Goal: Information Seeking & Learning: Learn about a topic

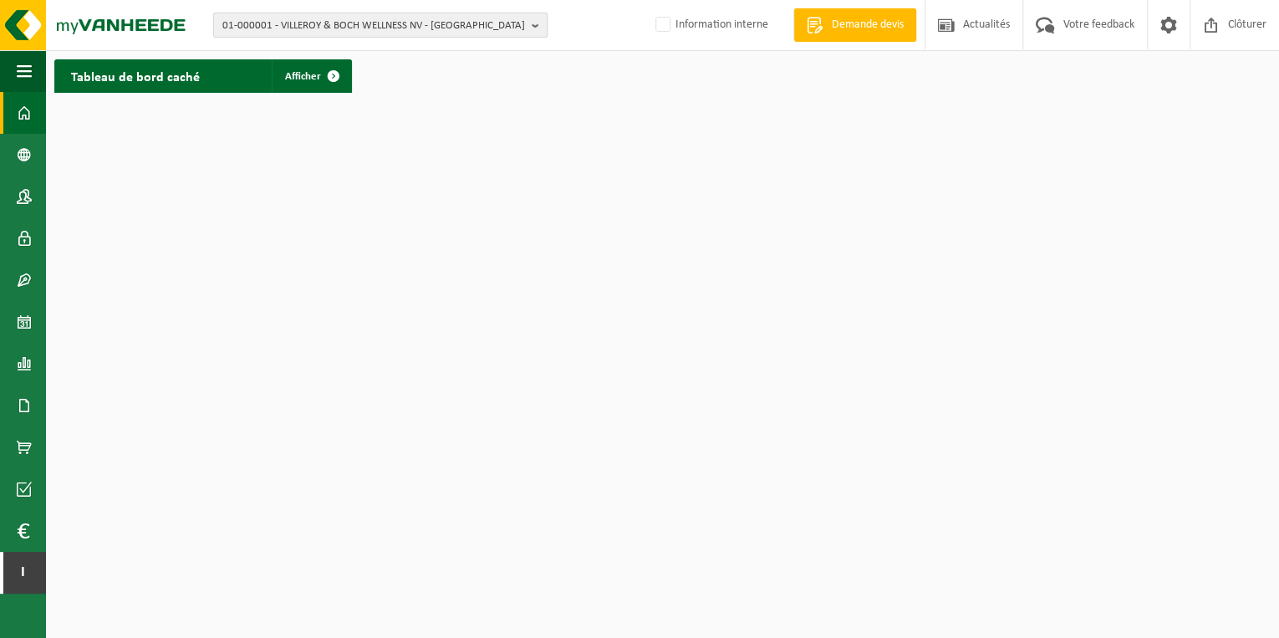
drag, startPoint x: 529, startPoint y: 23, endPoint x: 472, endPoint y: 28, distance: 57.0
click at [529, 23] on button "01-000001 - VILLEROY & BOCH WELLNESS NV - ROESELARE" at bounding box center [380, 25] width 334 height 25
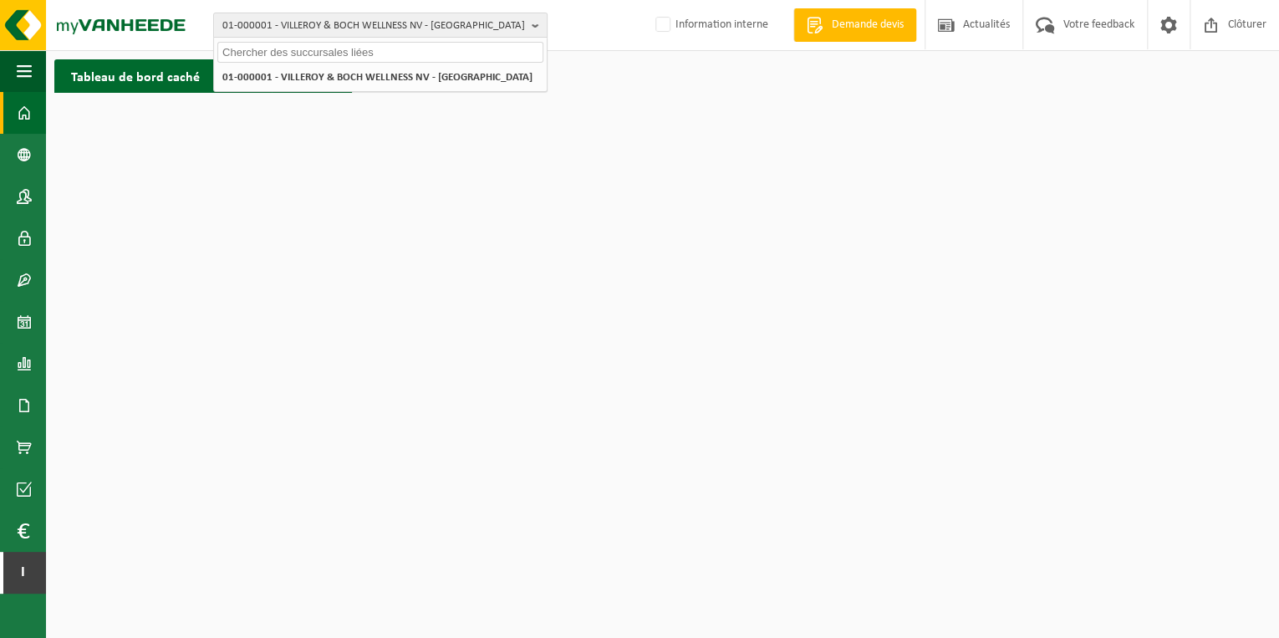
click at [394, 53] on input "text" at bounding box center [380, 52] width 326 height 21
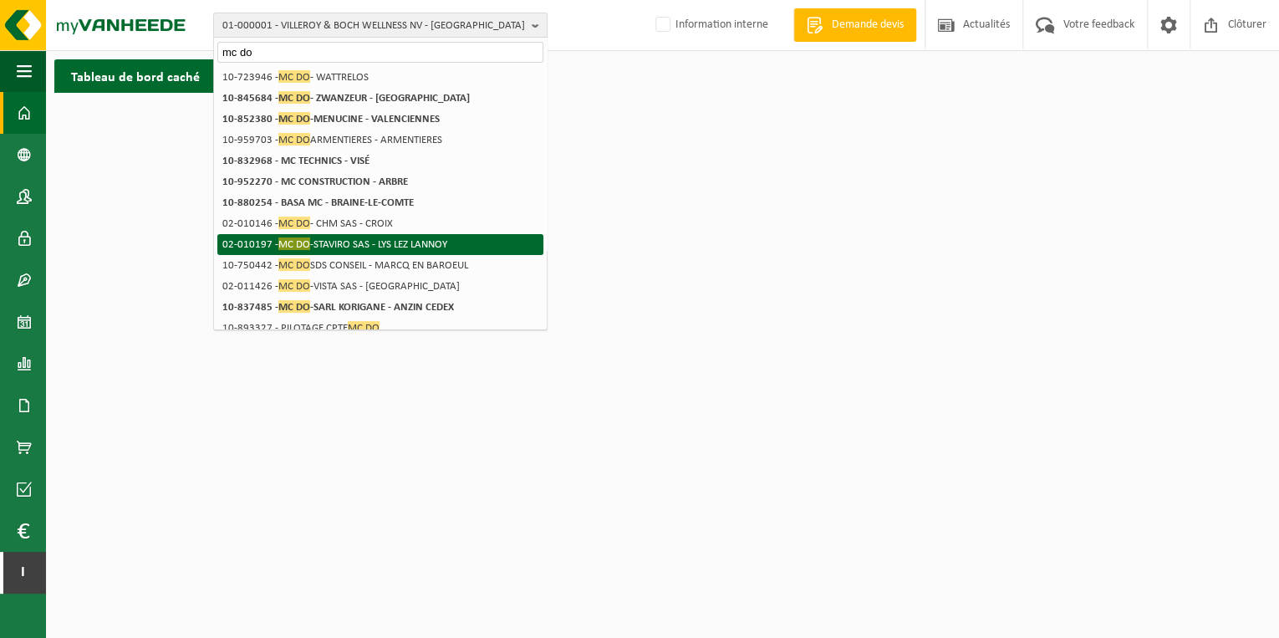
type input "mc do"
click at [438, 242] on li "02-010197 - MC DO -STAVIRO SAS - LYS LEZ LANNOY" at bounding box center [380, 244] width 326 height 21
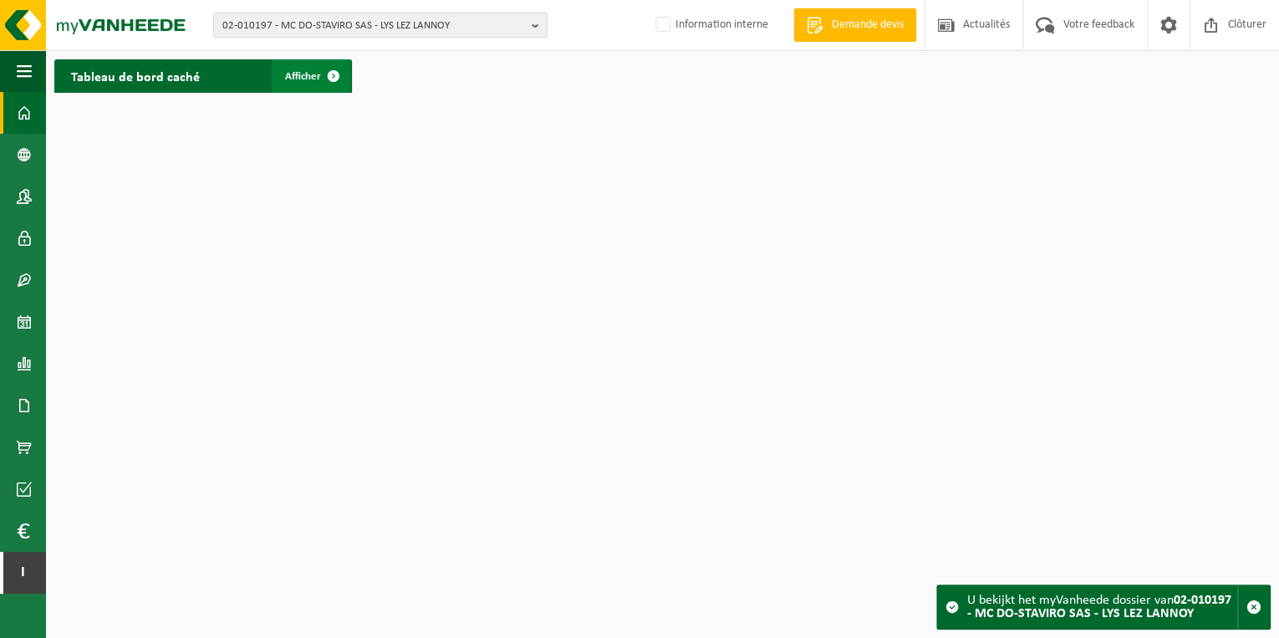
click at [300, 81] on span "Afficher" at bounding box center [303, 76] width 36 height 11
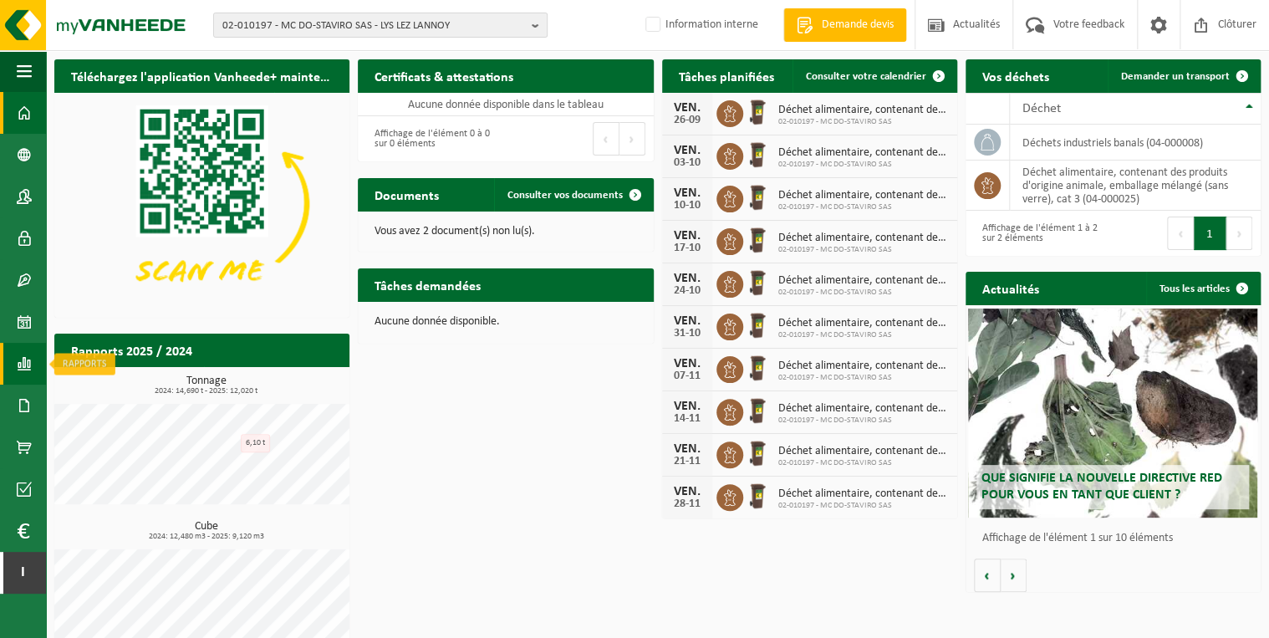
click at [20, 356] on span at bounding box center [24, 364] width 15 height 42
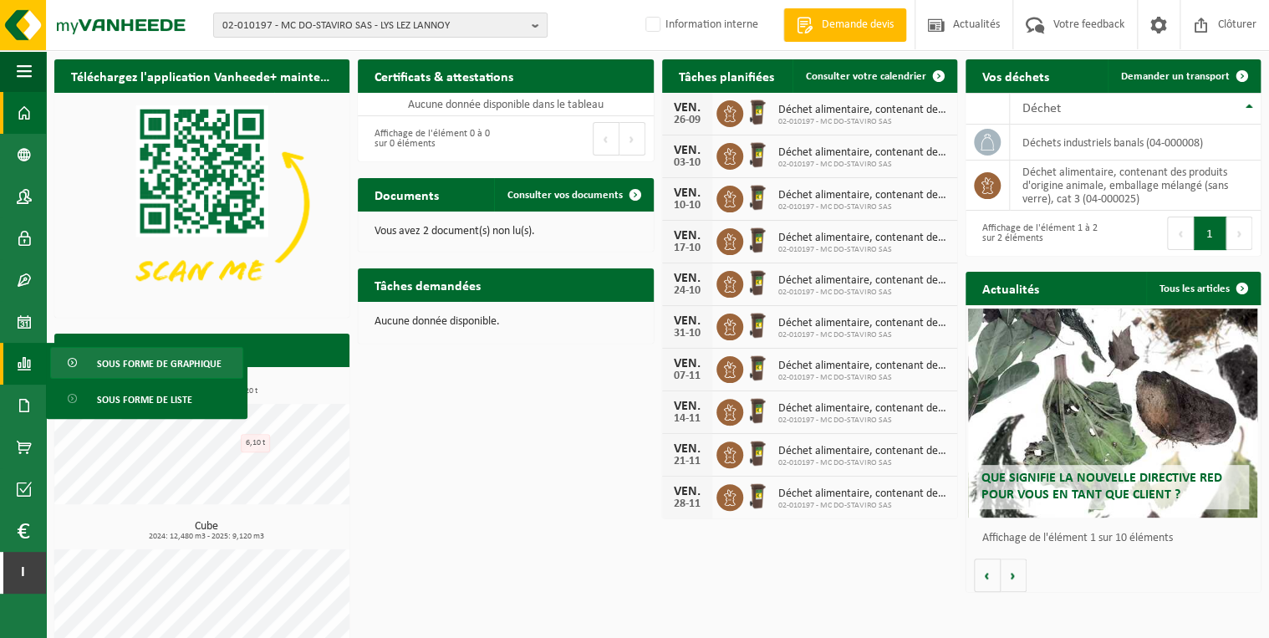
click at [173, 367] on span "Sous forme de graphique" at bounding box center [159, 364] width 125 height 32
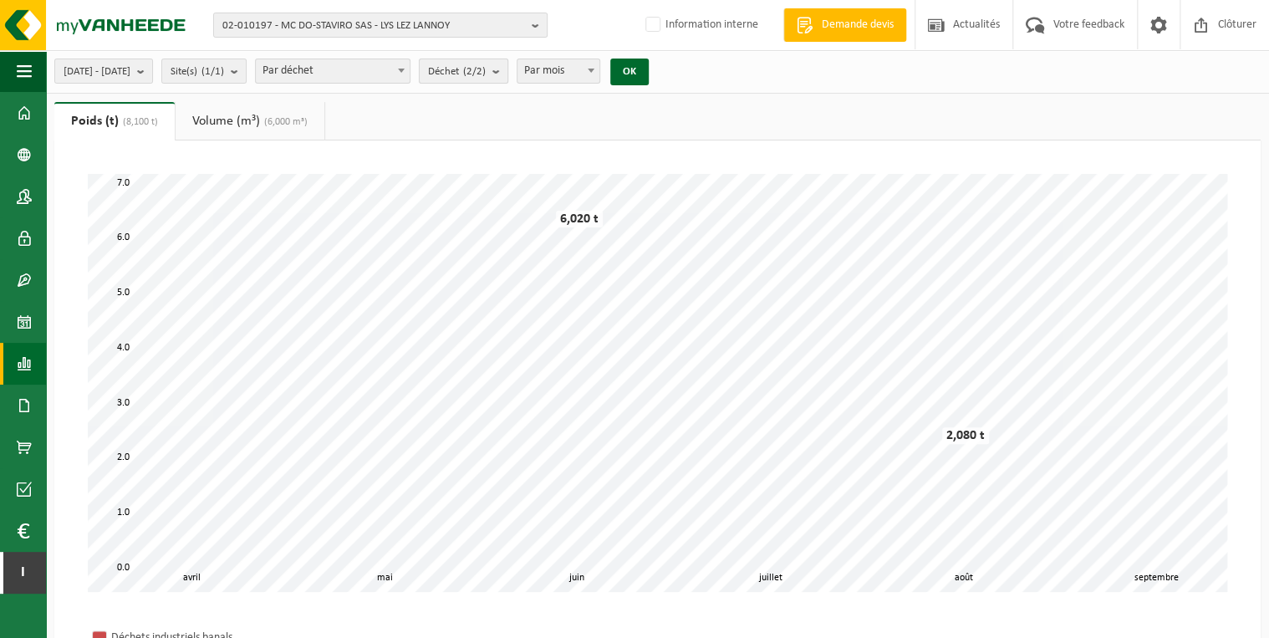
click at [507, 74] on b "submit" at bounding box center [499, 70] width 15 height 23
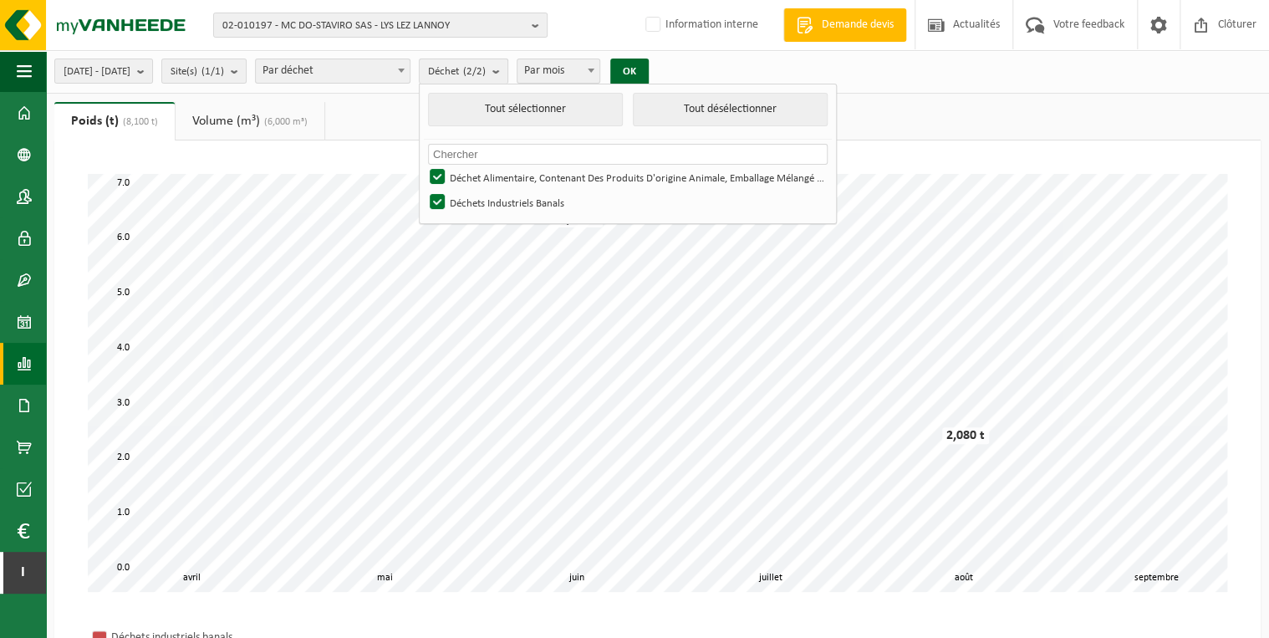
click at [507, 74] on b "submit" at bounding box center [499, 71] width 15 height 24
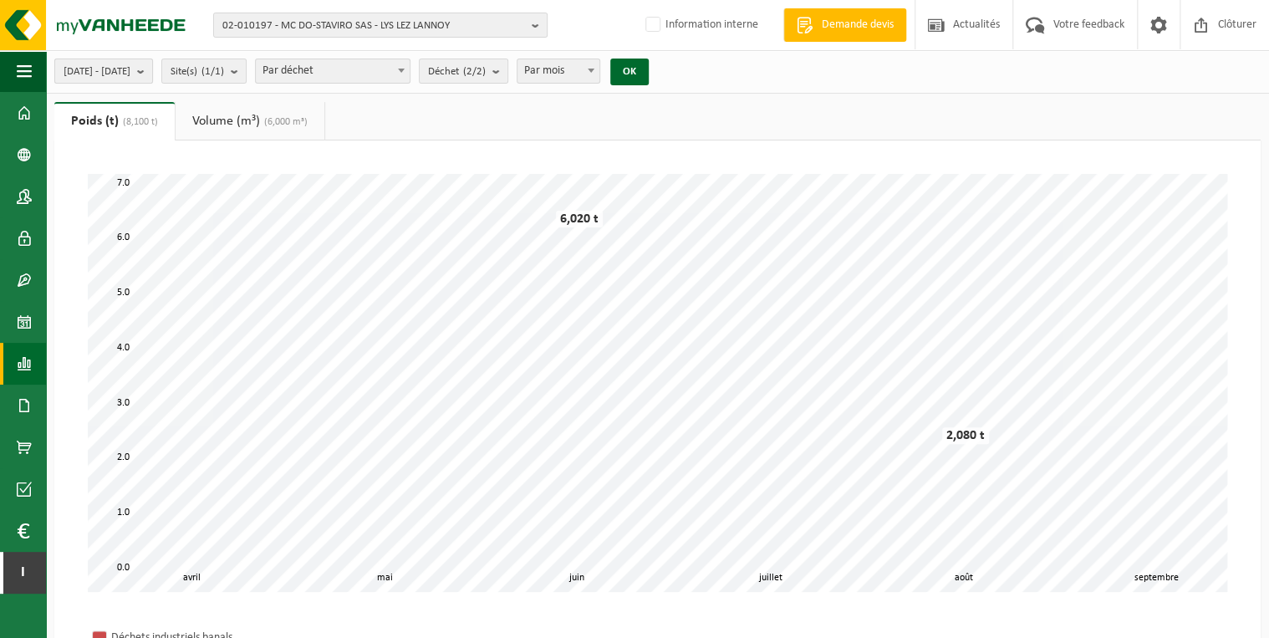
click at [153, 70] on button "2025-04-01 - 2025-09-26" at bounding box center [103, 71] width 99 height 25
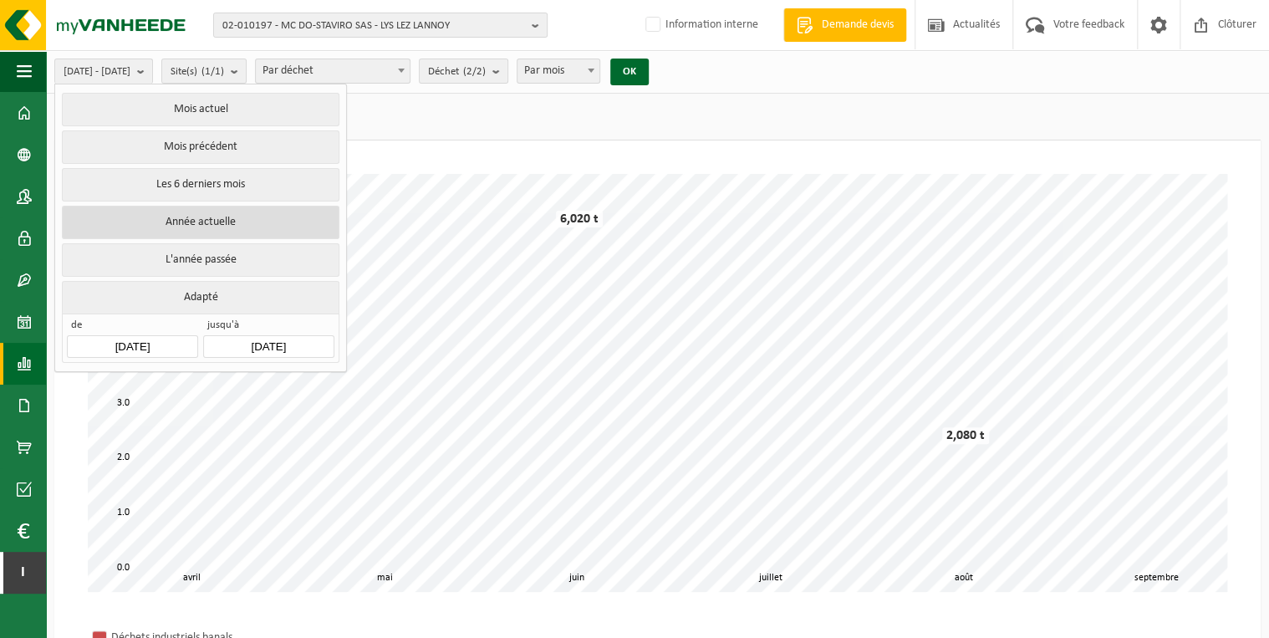
click at [204, 220] on button "Année actuelle" at bounding box center [200, 222] width 277 height 33
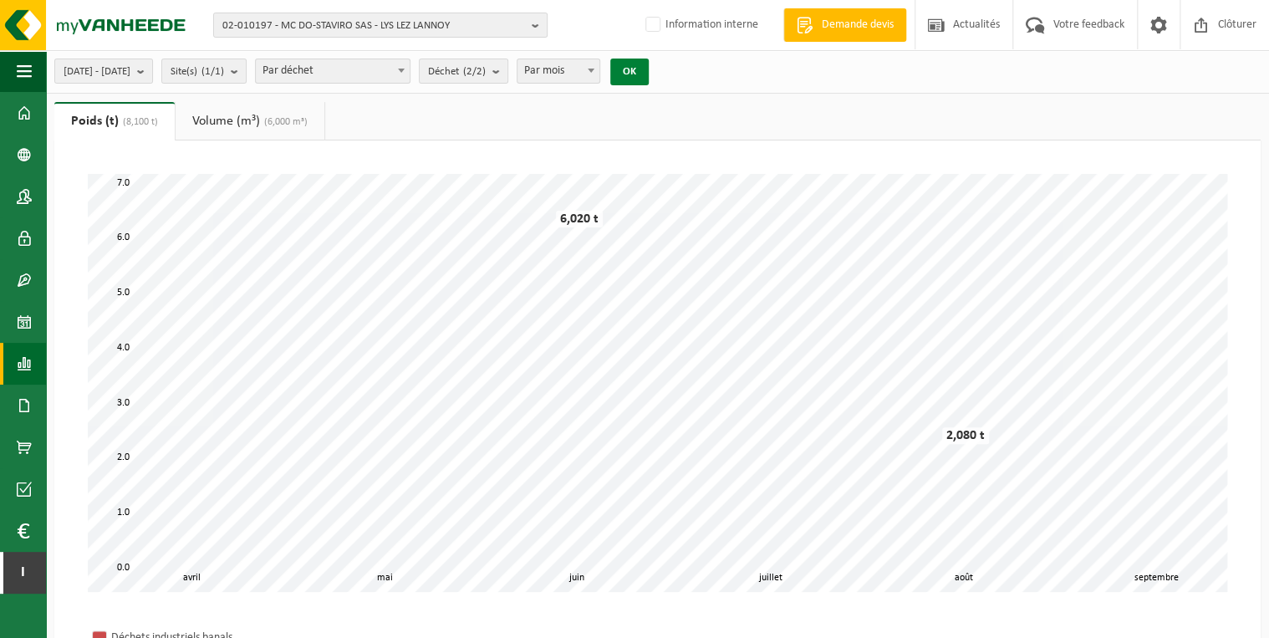
click at [649, 74] on button "OK" at bounding box center [629, 72] width 38 height 27
click at [152, 77] on b "submit" at bounding box center [144, 70] width 15 height 23
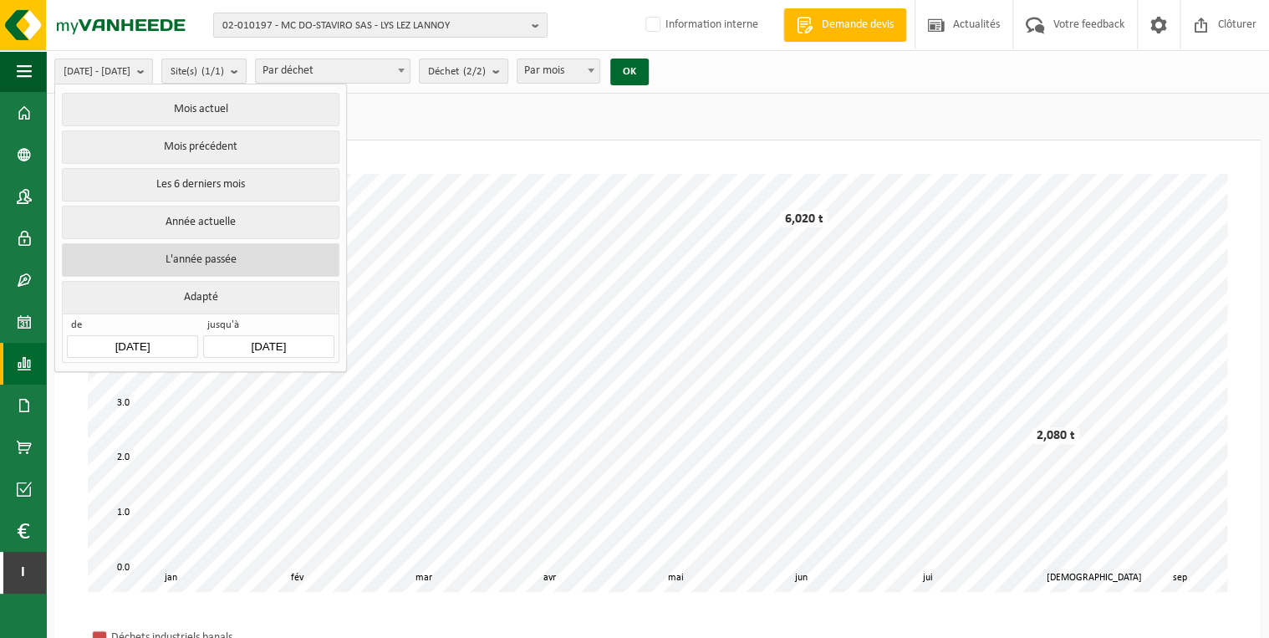
click at [217, 258] on button "L'année passée" at bounding box center [200, 259] width 277 height 33
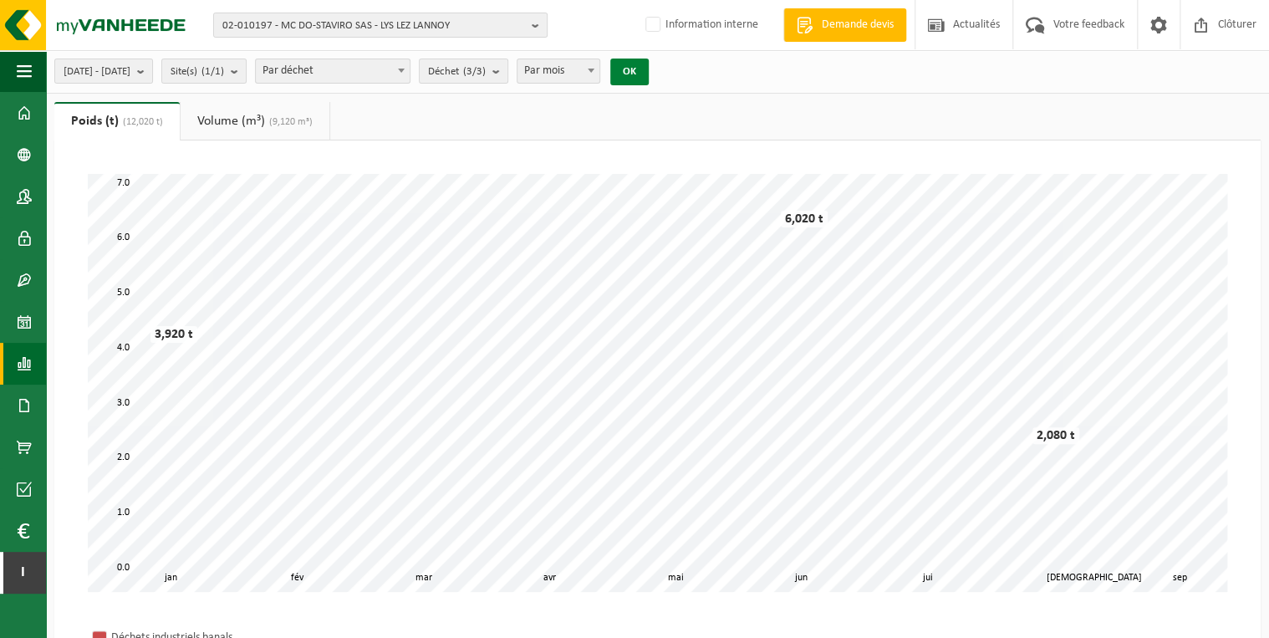
click at [649, 74] on button "OK" at bounding box center [629, 72] width 38 height 27
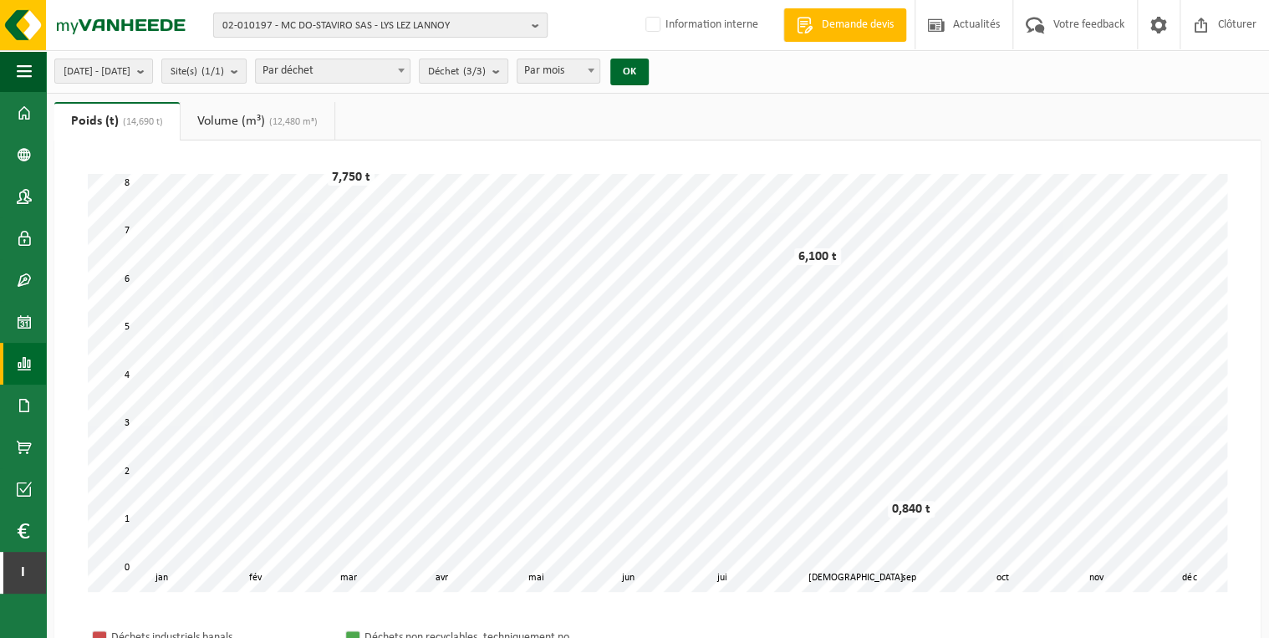
click at [532, 32] on b "button" at bounding box center [539, 24] width 15 height 23
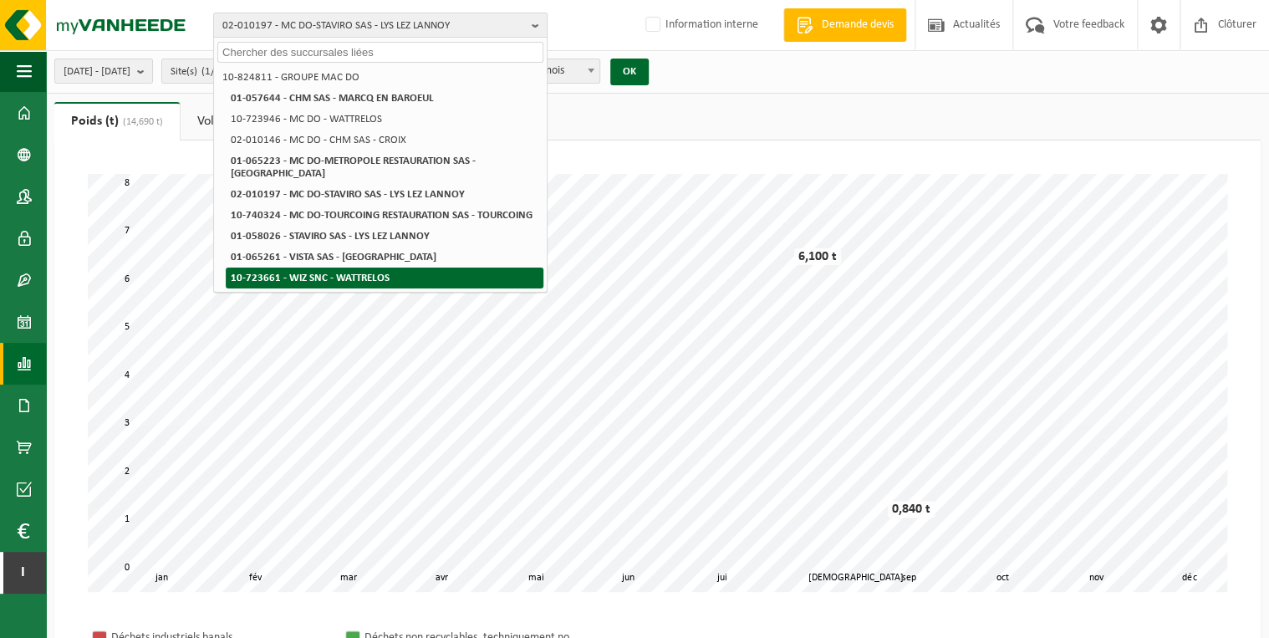
click at [354, 272] on strong "10-723661 - WIZ SNC - WATTRELOS" at bounding box center [310, 277] width 159 height 11
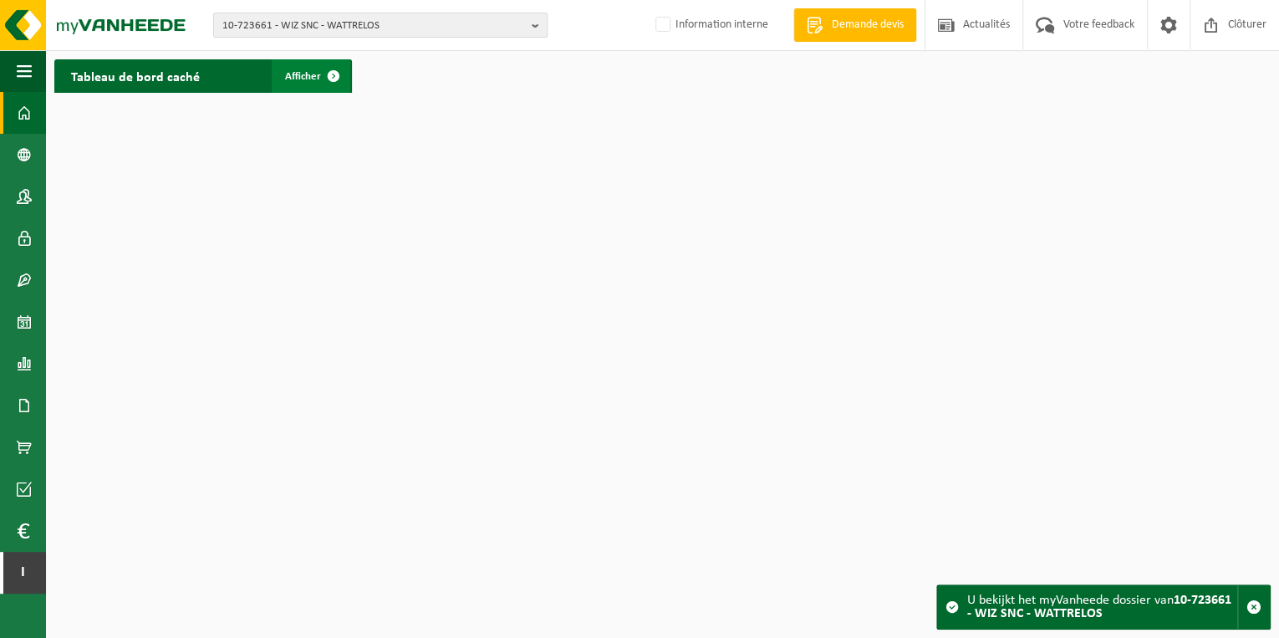
click at [301, 77] on span "Afficher" at bounding box center [303, 76] width 36 height 11
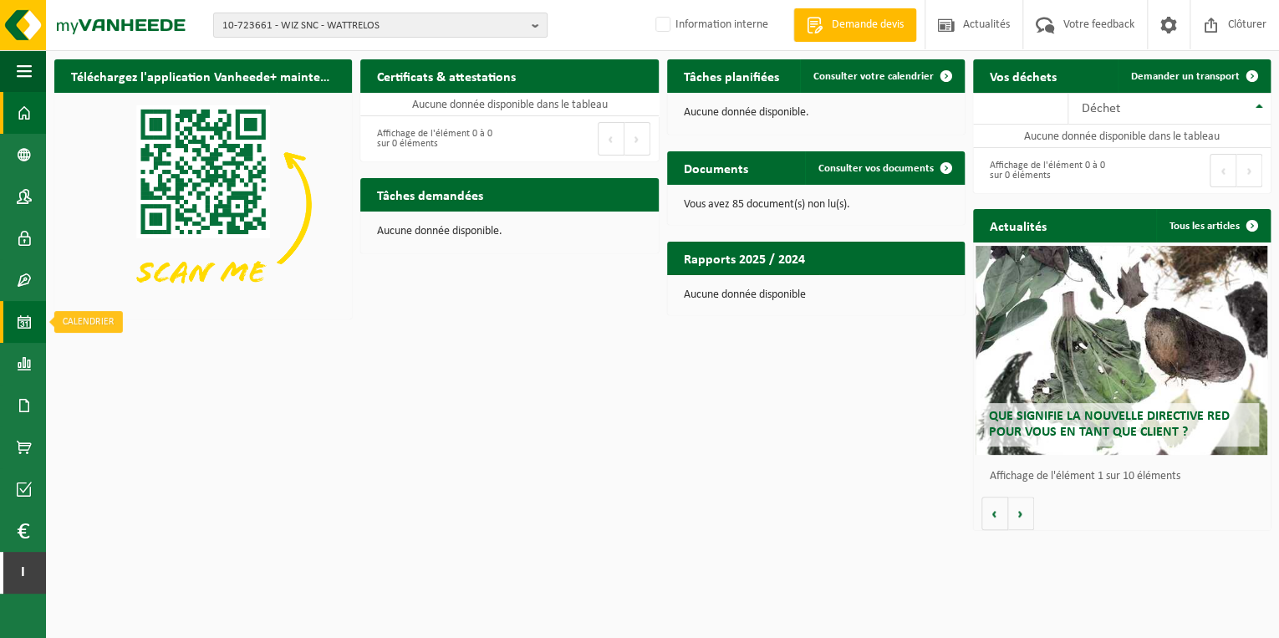
click at [28, 318] on span at bounding box center [24, 322] width 15 height 42
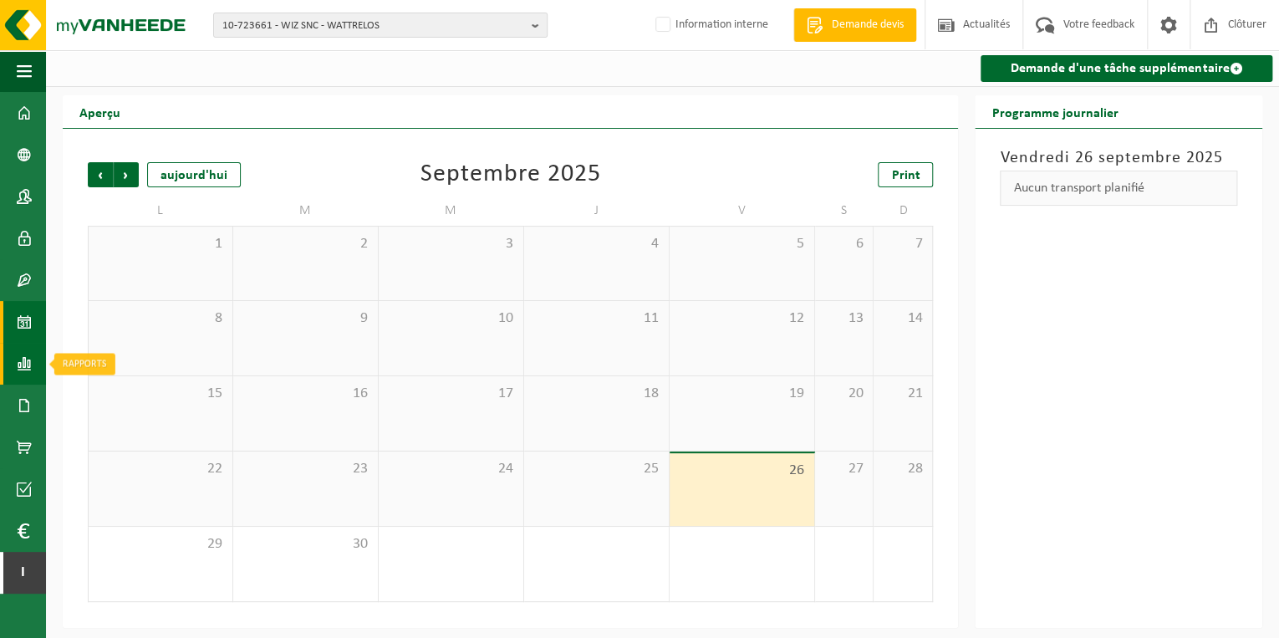
click at [23, 368] on span at bounding box center [24, 364] width 15 height 42
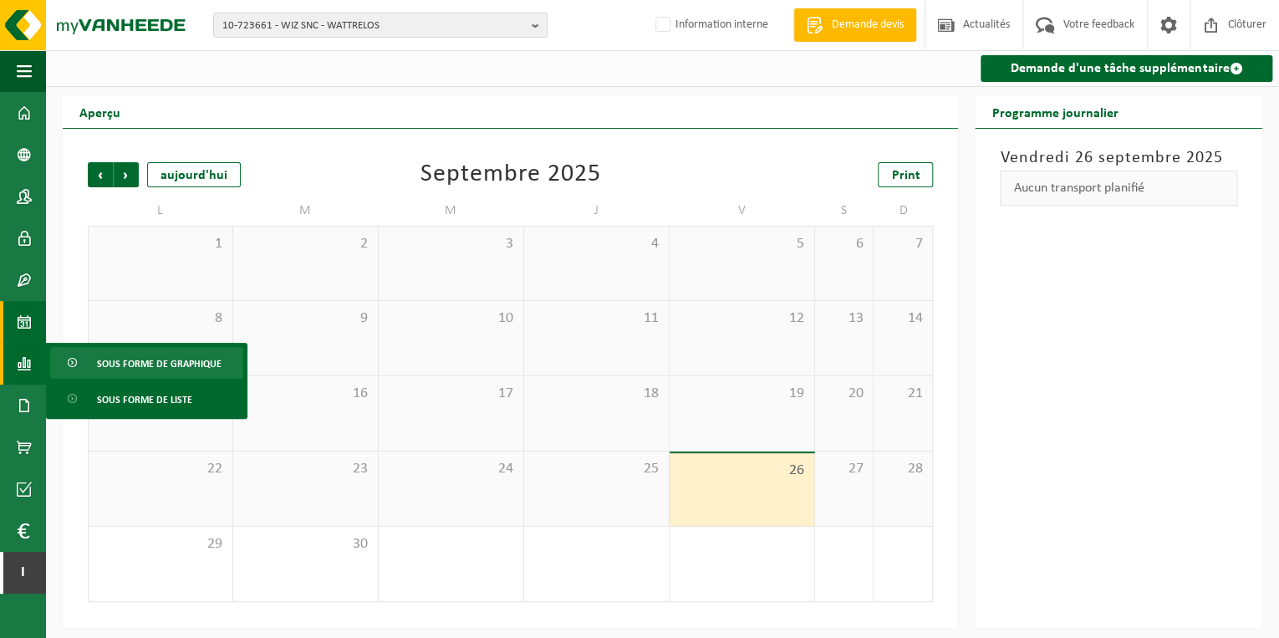
click at [157, 356] on span "Sous forme de graphique" at bounding box center [159, 364] width 125 height 32
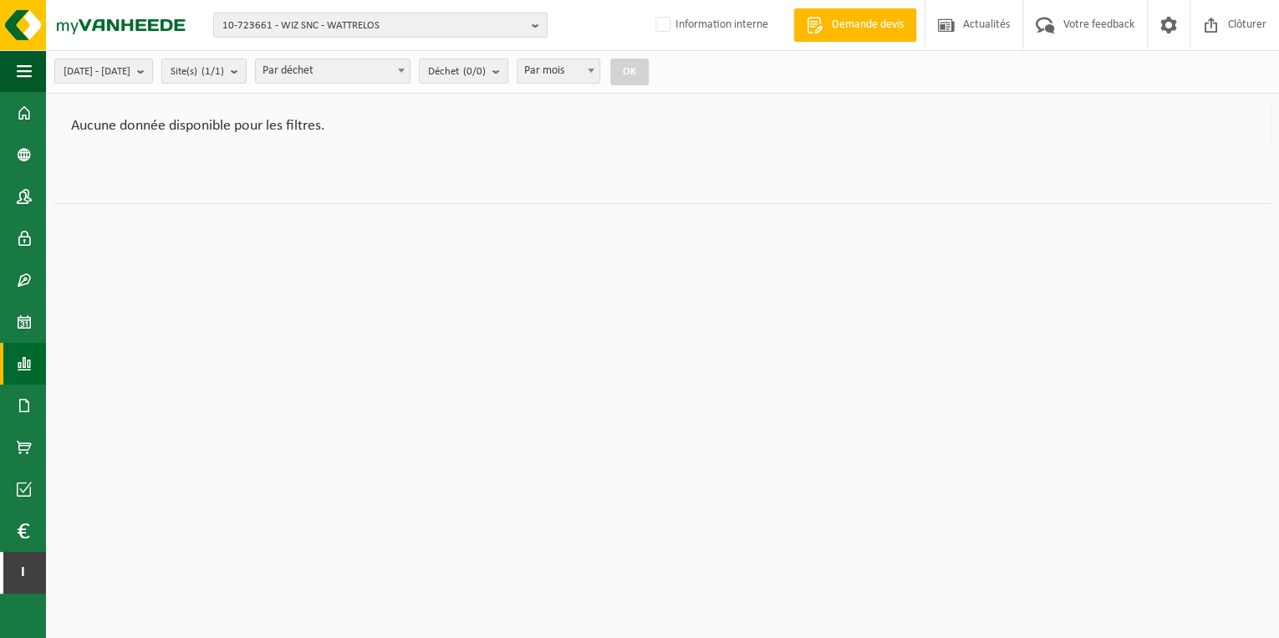
click at [274, 386] on html "10-723661 - WIZ SNC - WATTRELOS 10-824811 - GROUPE MAC DO 01-057644 - CHM SAS -…" at bounding box center [639, 319] width 1279 height 638
click at [152, 74] on b "submit" at bounding box center [144, 70] width 15 height 23
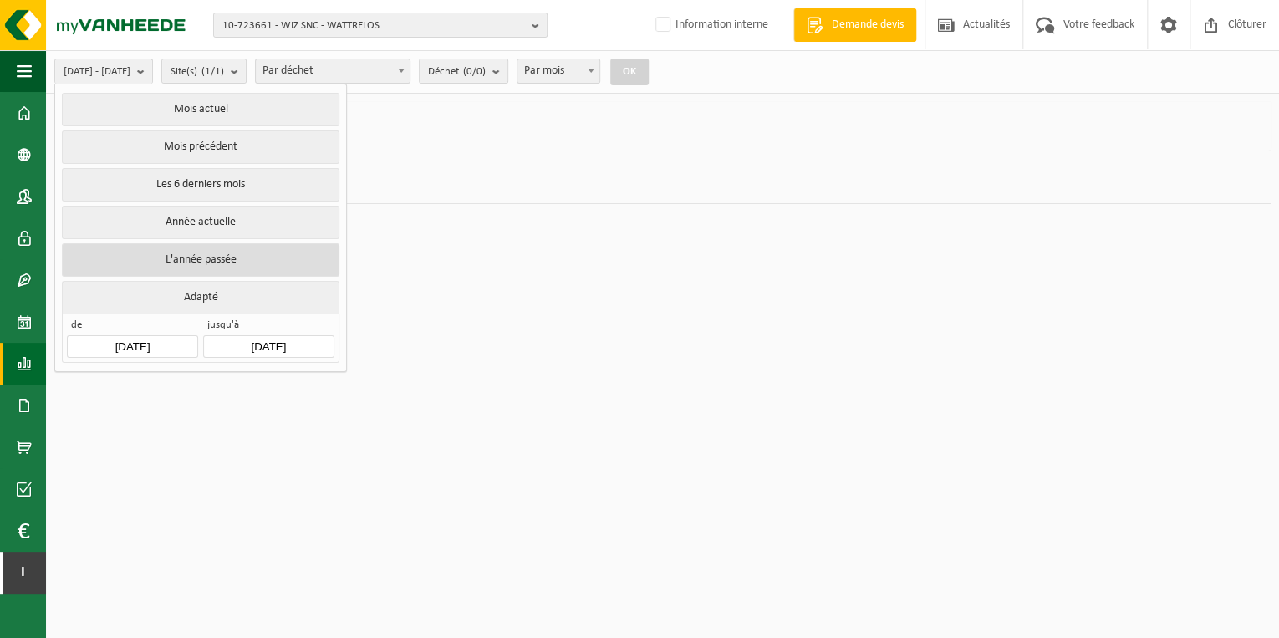
click at [204, 255] on button "L'année passée" at bounding box center [200, 259] width 277 height 33
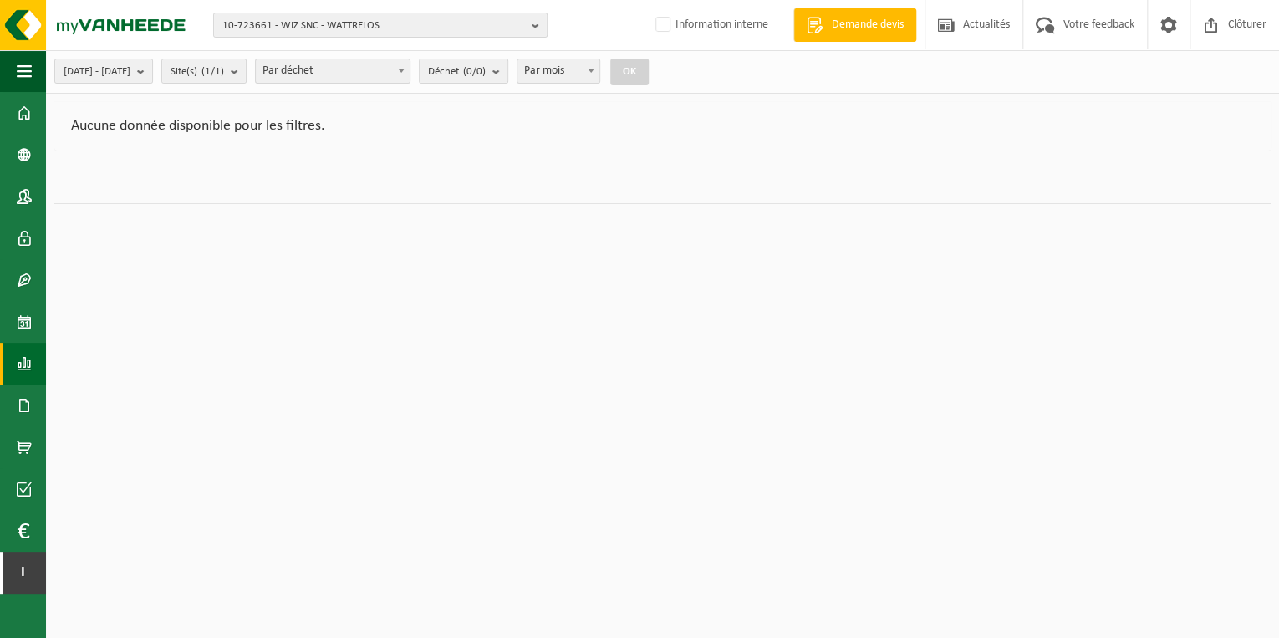
click at [649, 76] on button "OK" at bounding box center [629, 72] width 38 height 27
click at [418, 17] on span "10-723661 - WIZ SNC - WATTRELOS" at bounding box center [373, 25] width 303 height 25
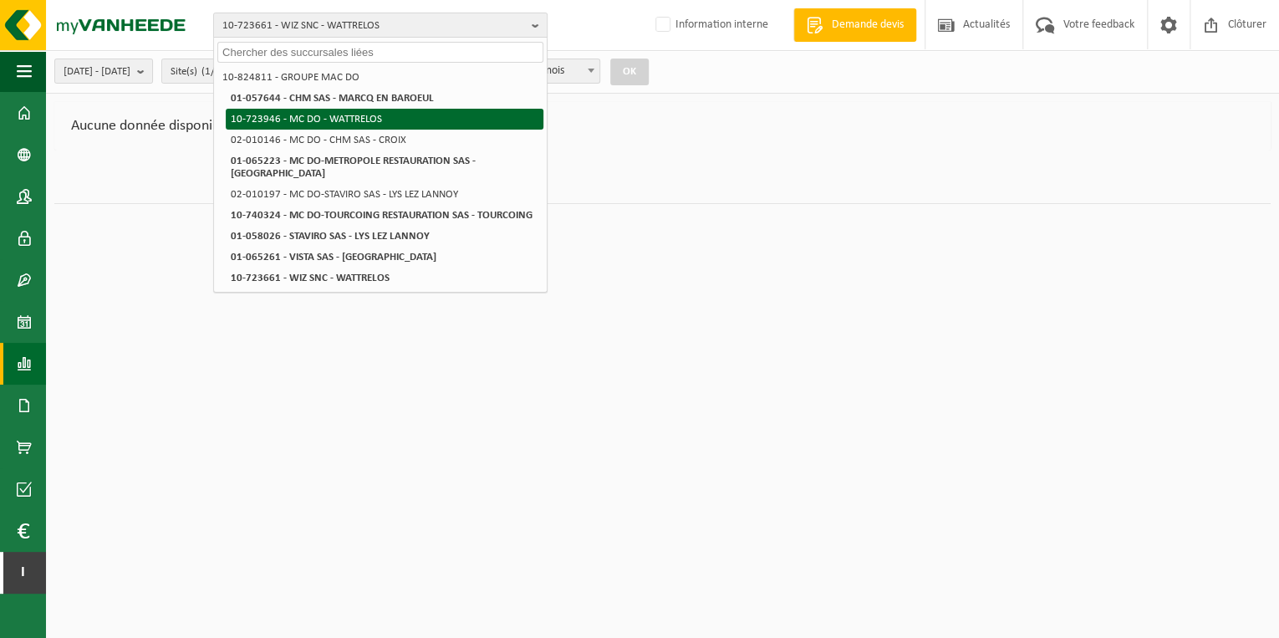
click at [351, 113] on li "10-723946 - MC DO - WATTRELOS" at bounding box center [385, 119] width 318 height 21
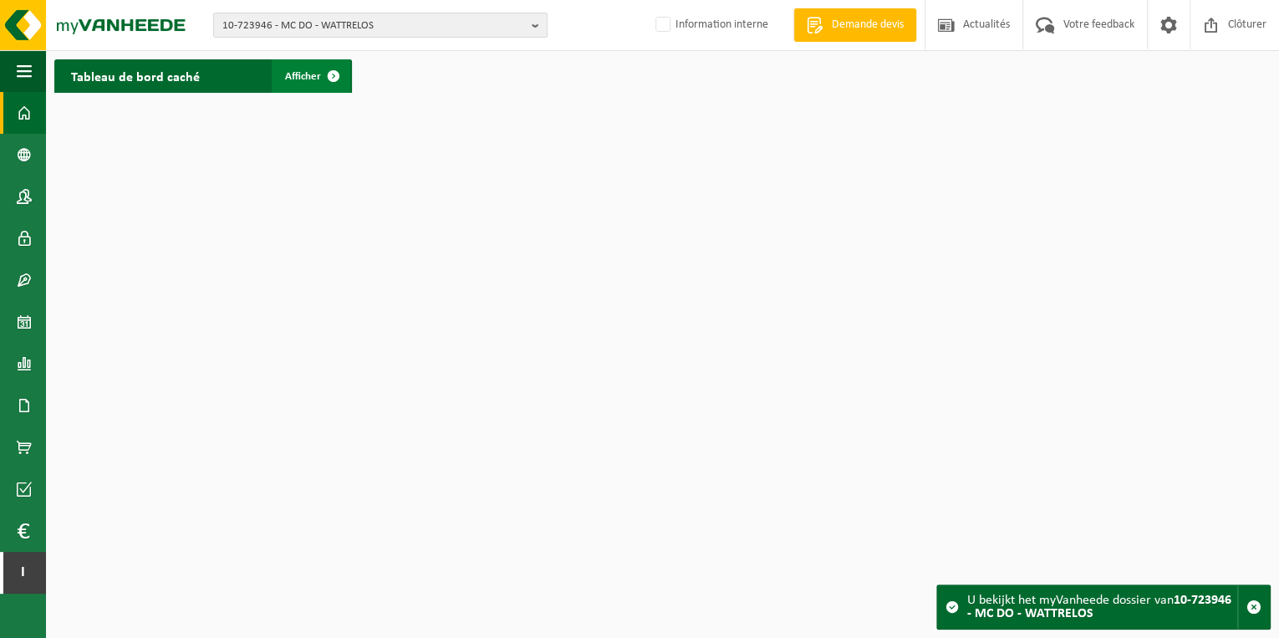
click at [313, 71] on span "Afficher" at bounding box center [303, 76] width 36 height 11
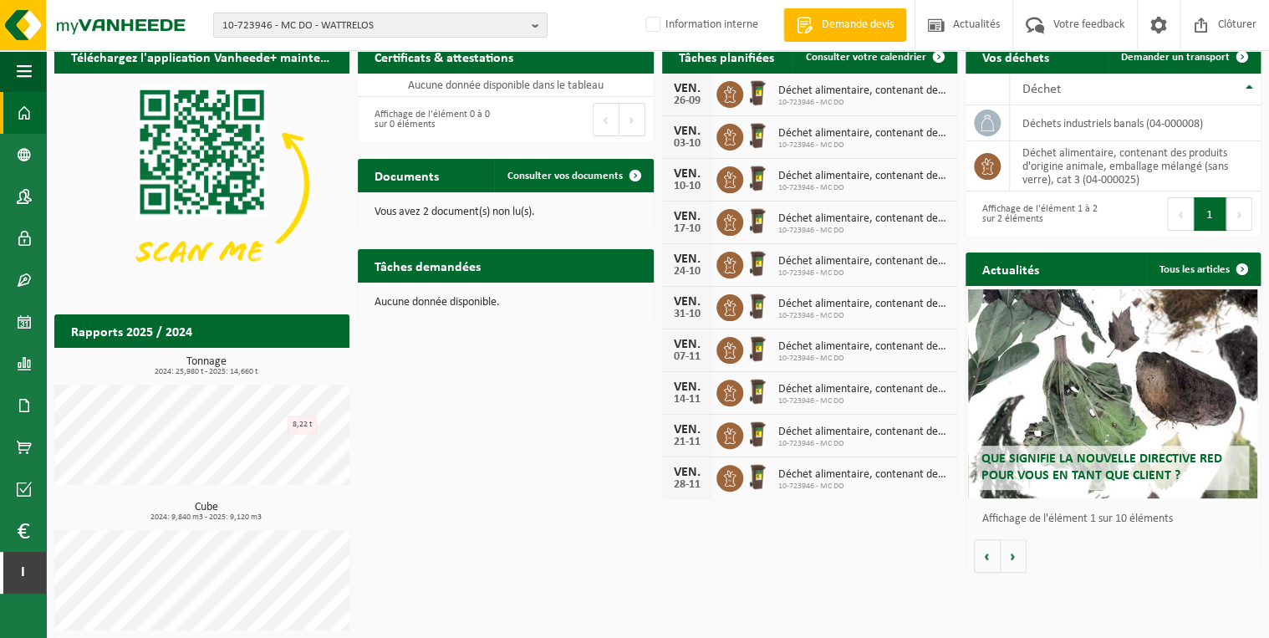
scroll to position [28, 0]
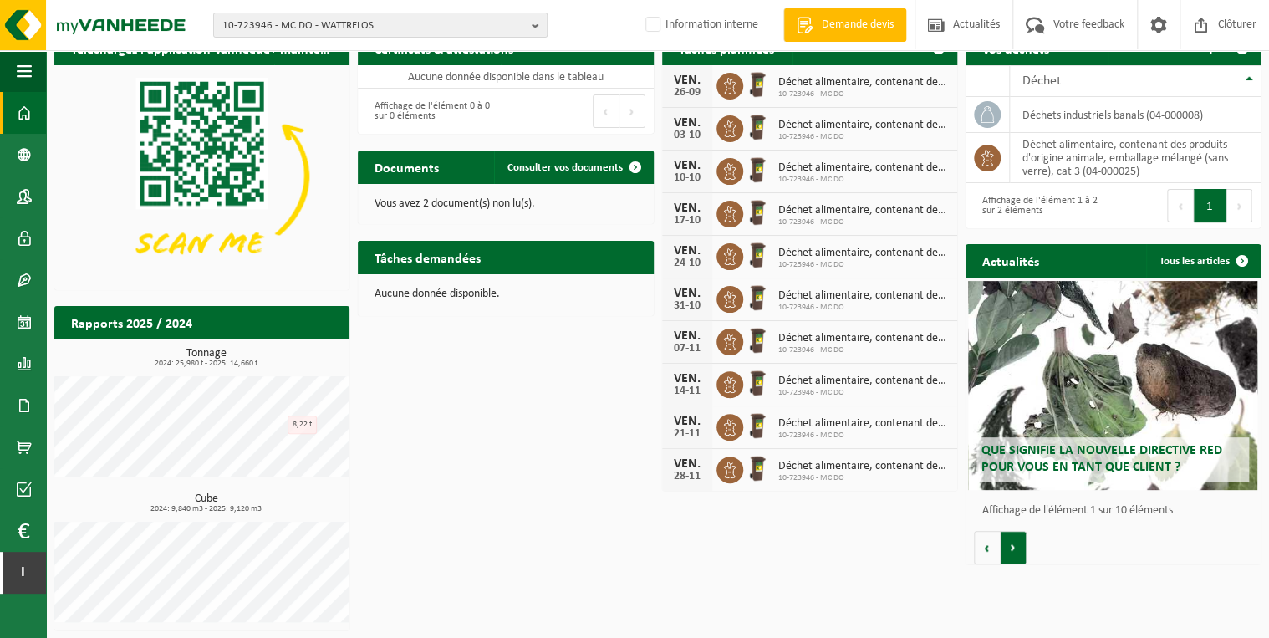
click at [1009, 544] on button "Volgende" at bounding box center [1013, 547] width 26 height 33
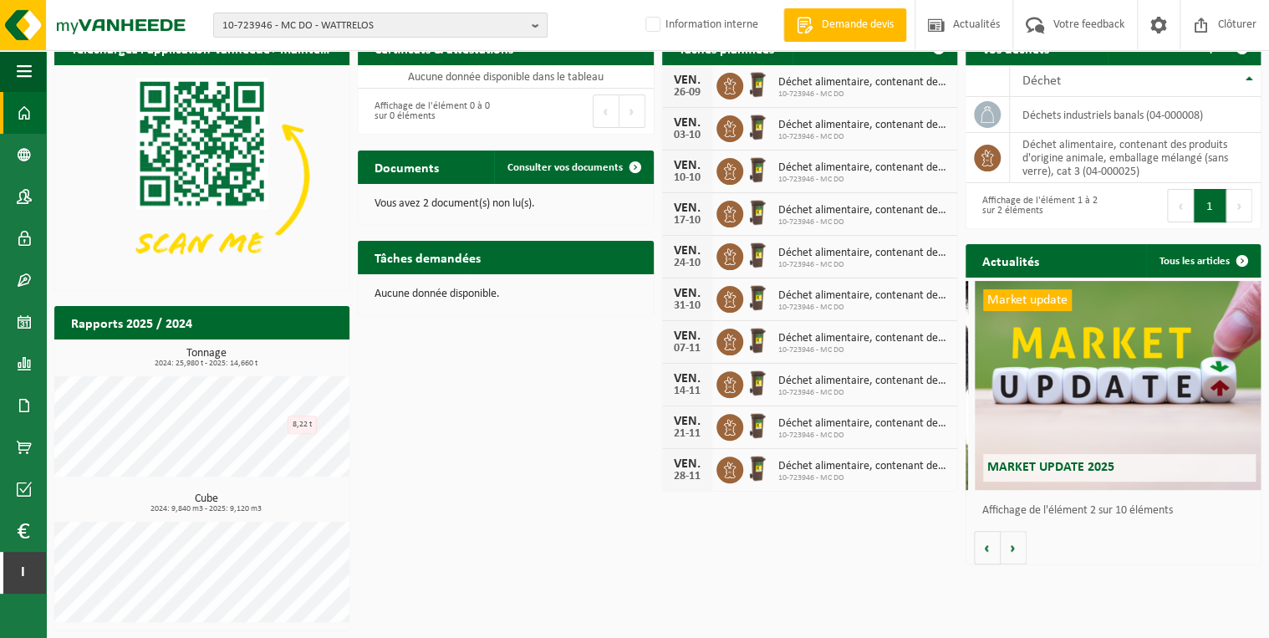
scroll to position [0, 294]
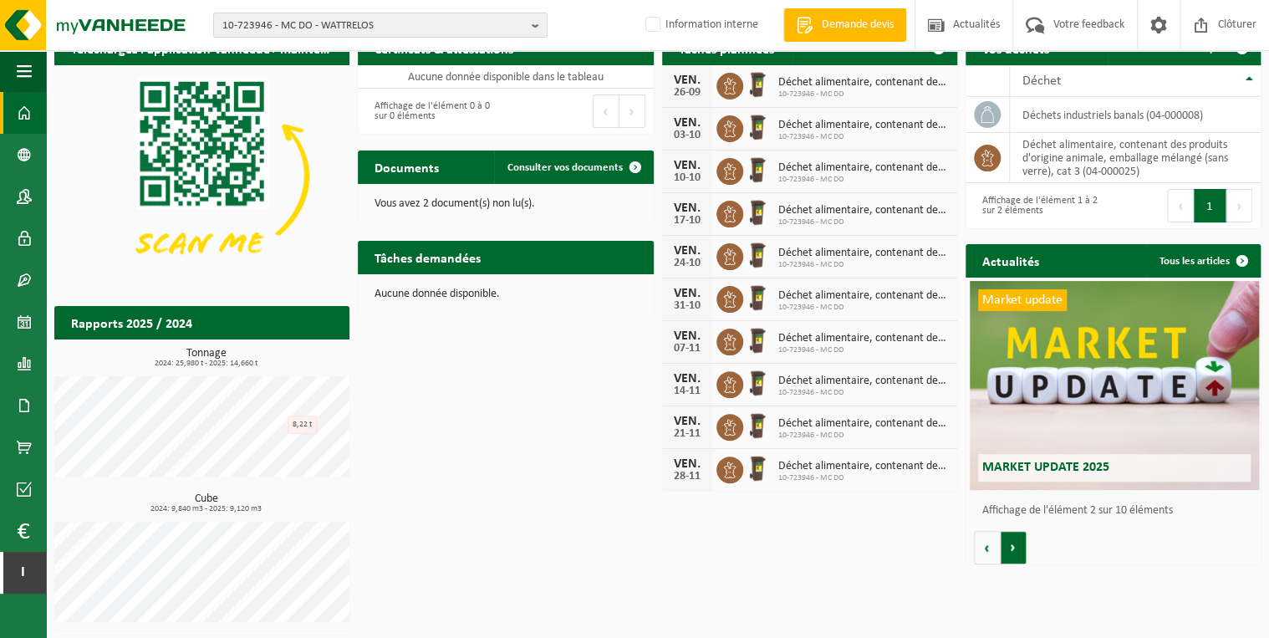
click at [1006, 552] on button "Volgende" at bounding box center [1013, 547] width 26 height 33
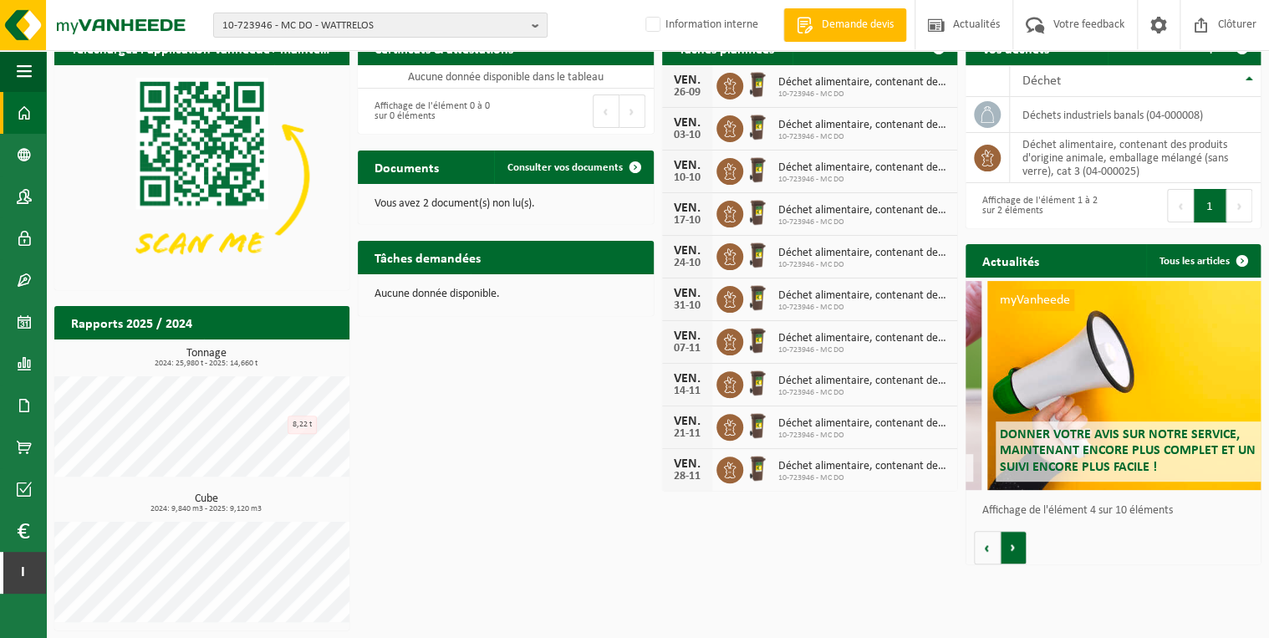
click at [1006, 552] on button "Volgende" at bounding box center [1013, 547] width 26 height 33
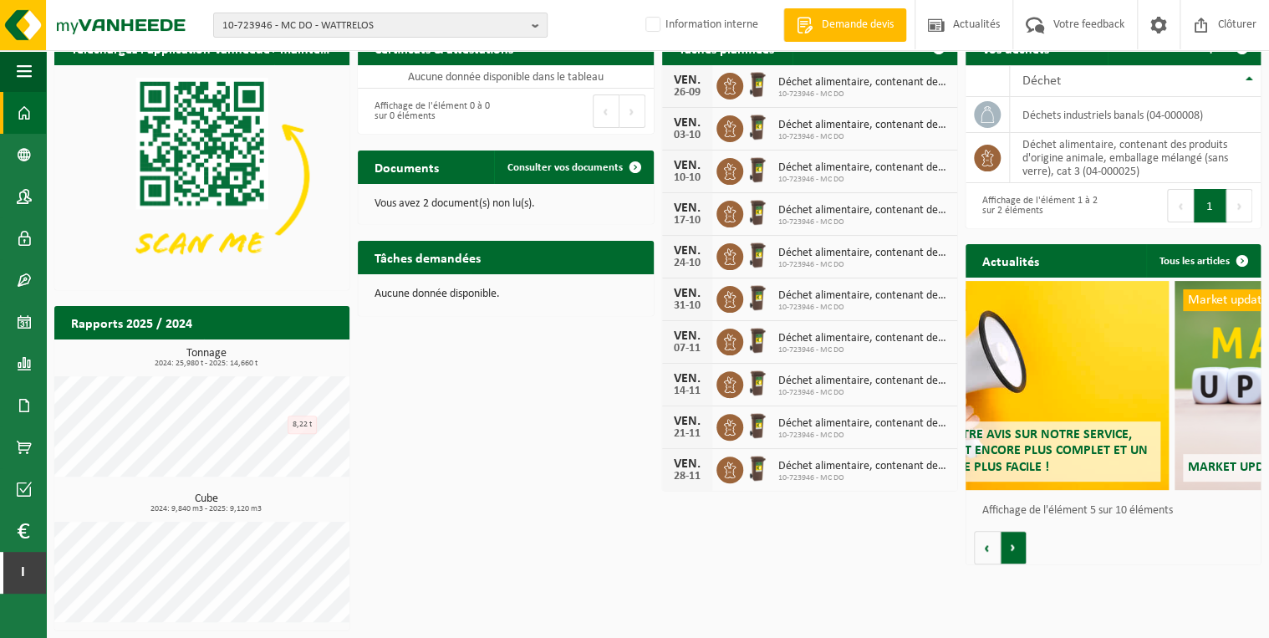
click at [1006, 552] on button "Volgende" at bounding box center [1013, 547] width 26 height 33
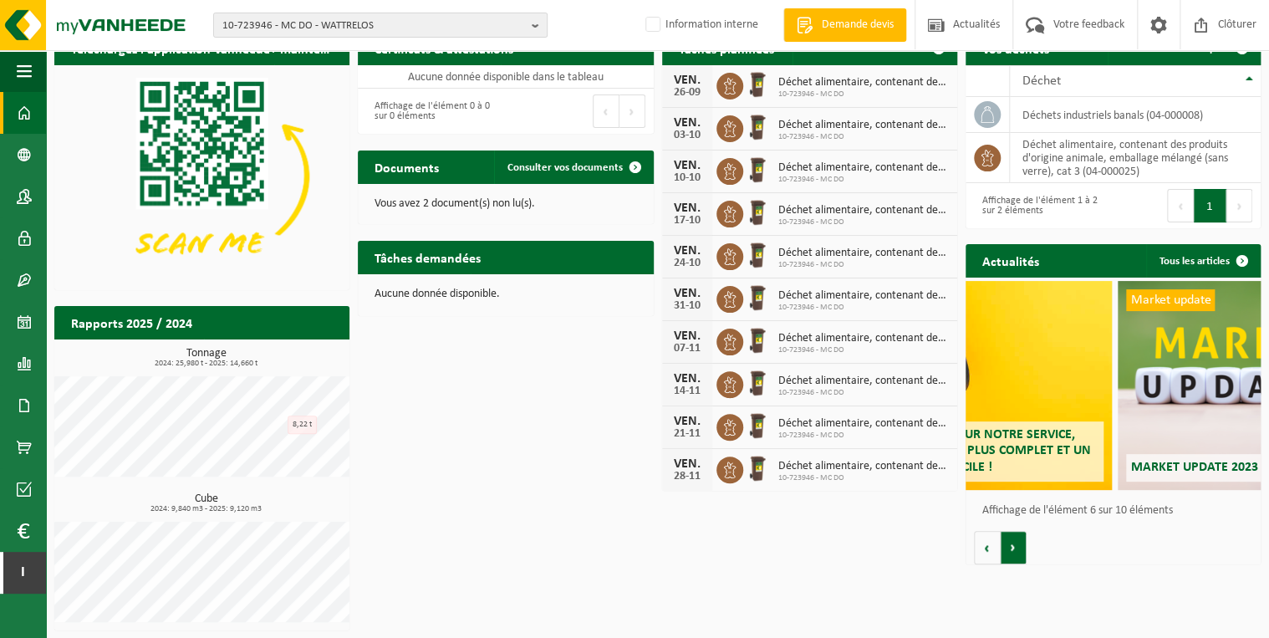
click at [1006, 552] on button "Volgende" at bounding box center [1013, 547] width 26 height 33
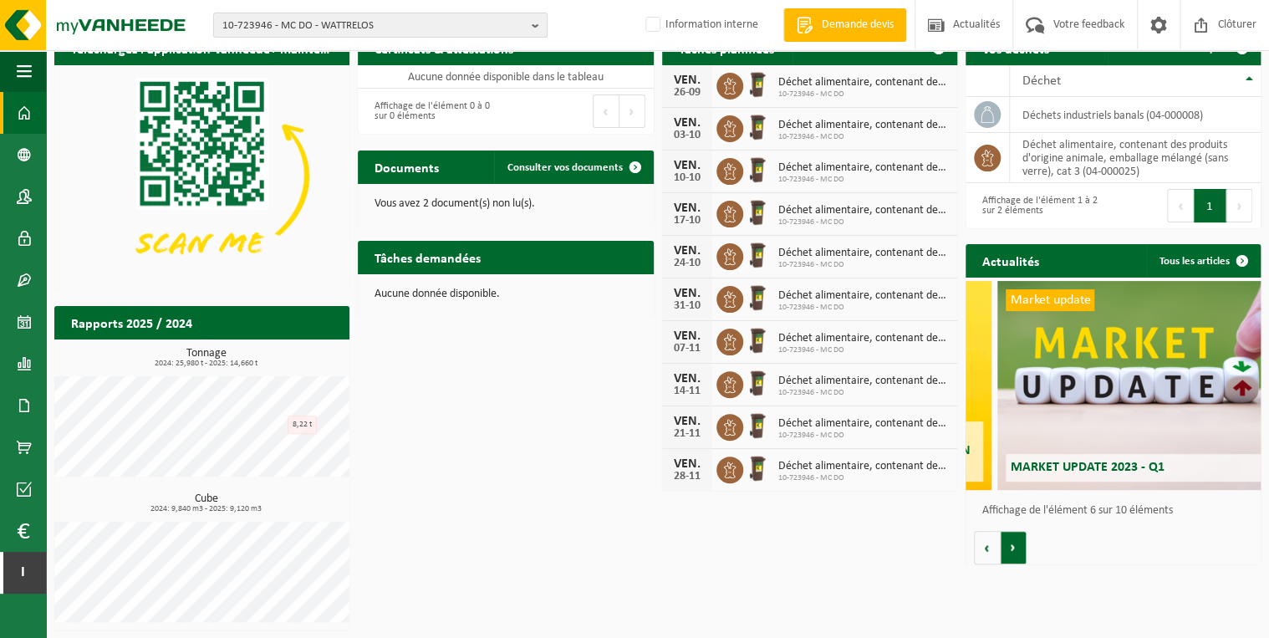
click at [1006, 552] on button "Volgende" at bounding box center [1013, 547] width 26 height 33
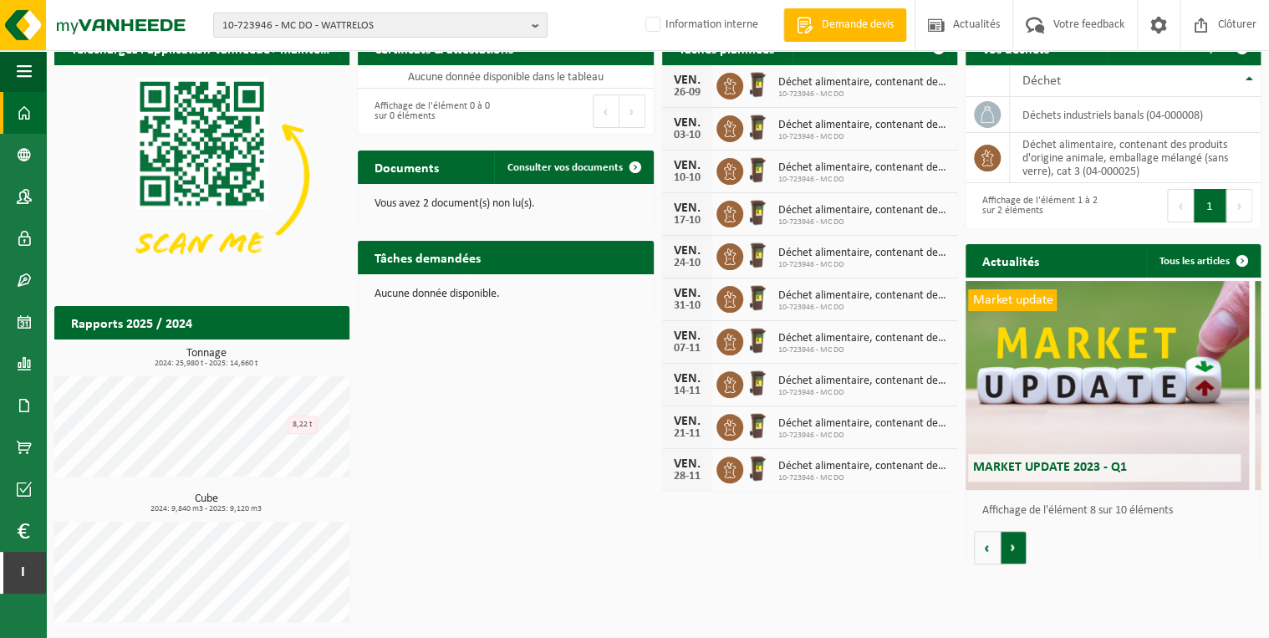
click at [1006, 552] on button "Volgende" at bounding box center [1013, 547] width 26 height 33
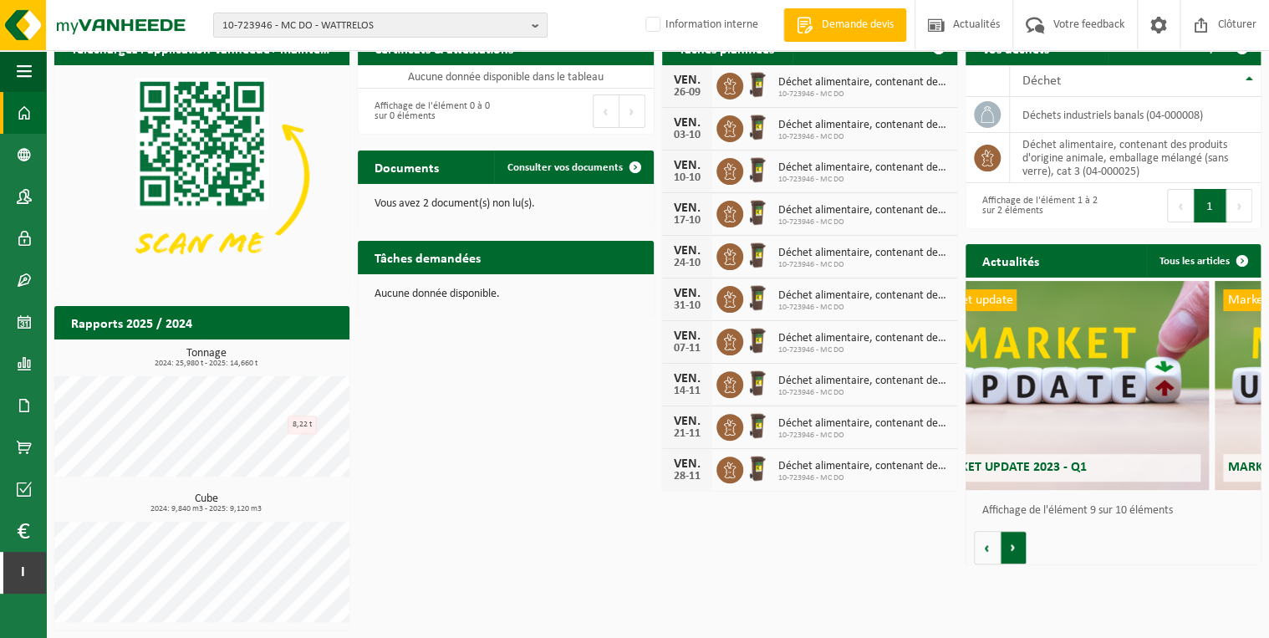
click at [1006, 552] on button "Volgende" at bounding box center [1013, 547] width 26 height 33
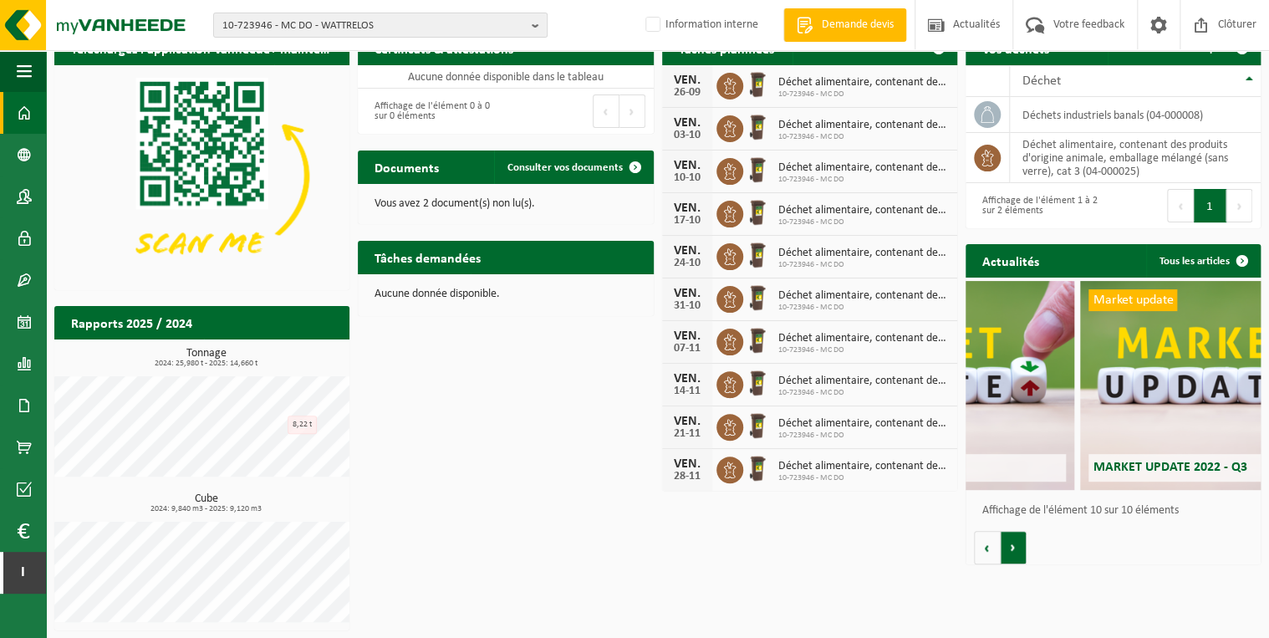
click at [1006, 552] on button "Volgende" at bounding box center [1013, 547] width 26 height 33
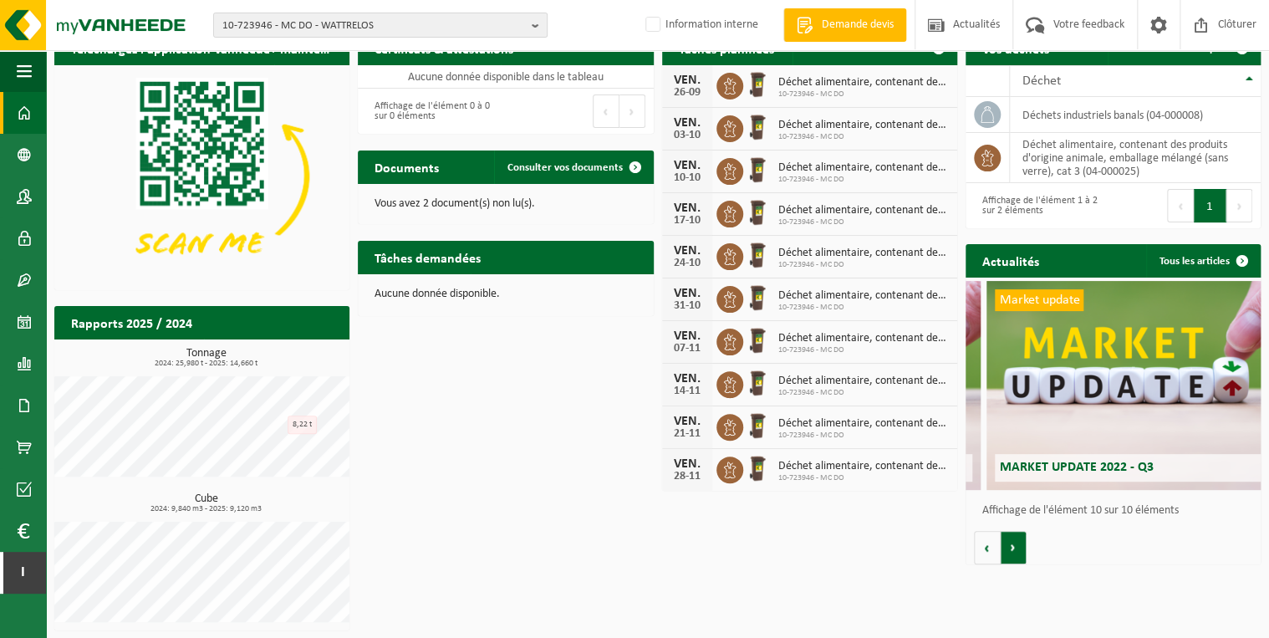
click at [1006, 552] on button "Volgende" at bounding box center [1013, 547] width 26 height 33
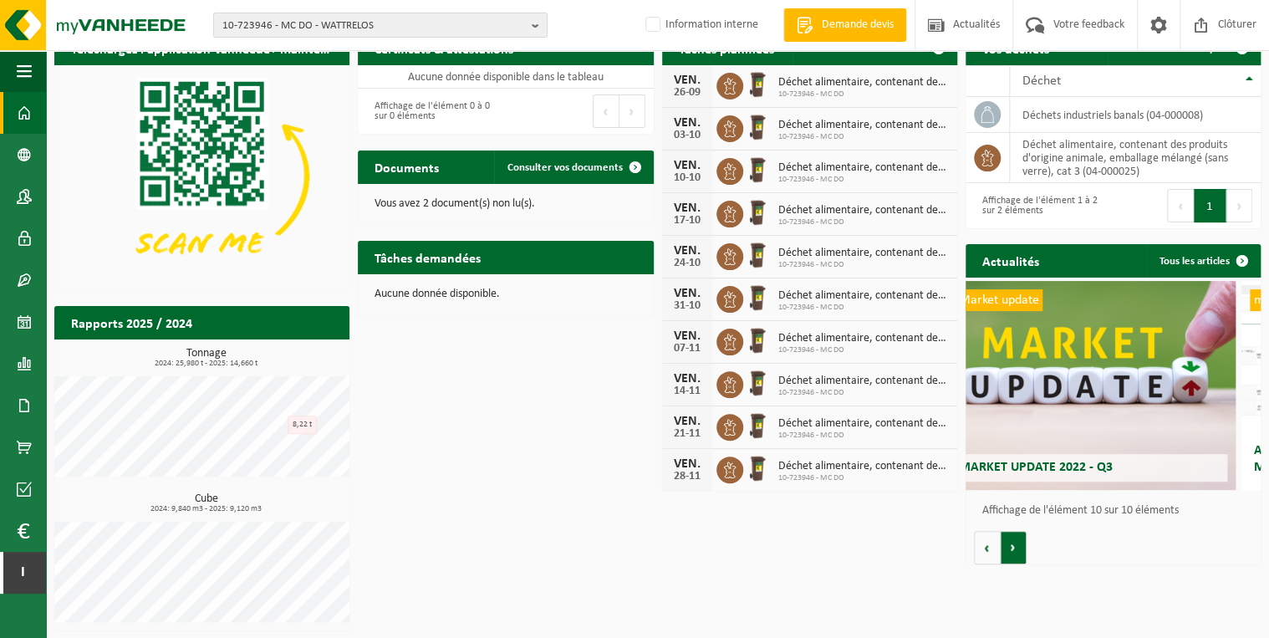
click at [1006, 552] on button "Volgende" at bounding box center [1013, 547] width 26 height 33
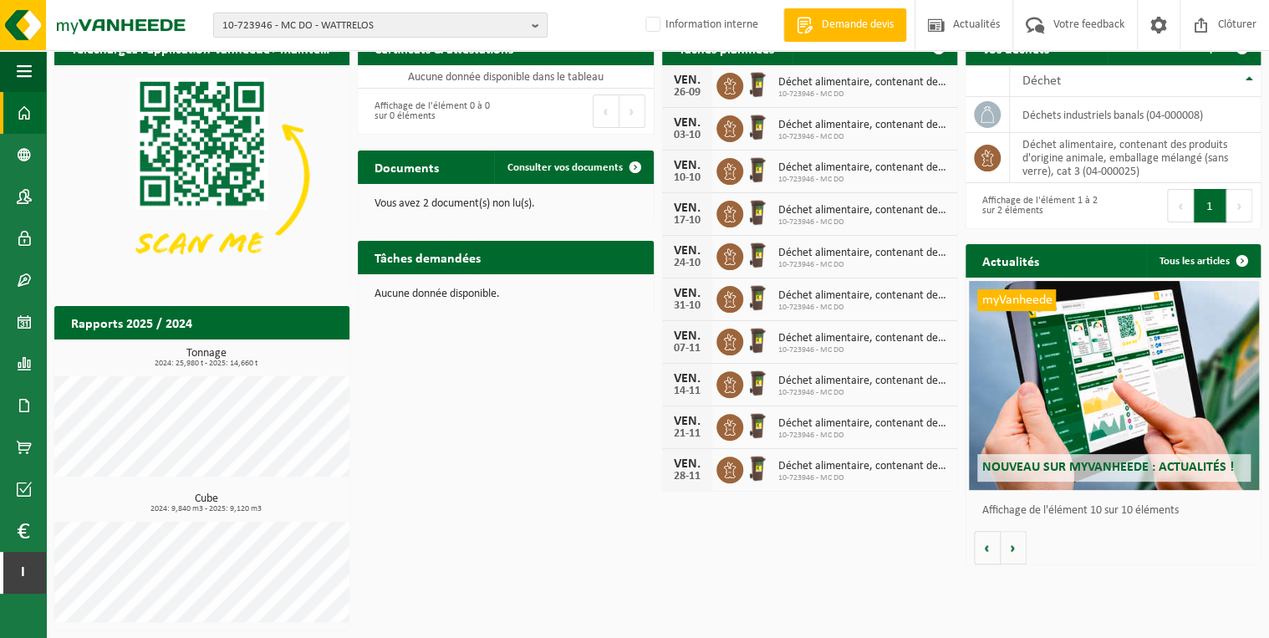
scroll to position [0, 2656]
click at [23, 362] on span at bounding box center [24, 364] width 15 height 42
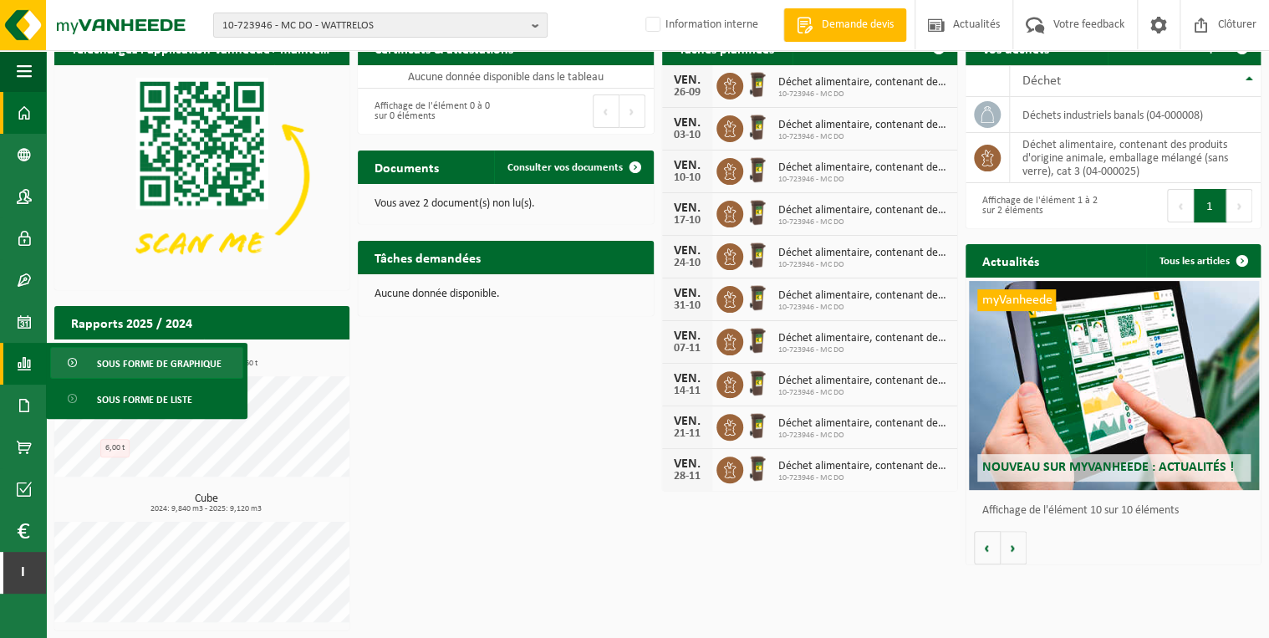
click at [199, 358] on span "Sous forme de graphique" at bounding box center [159, 364] width 125 height 32
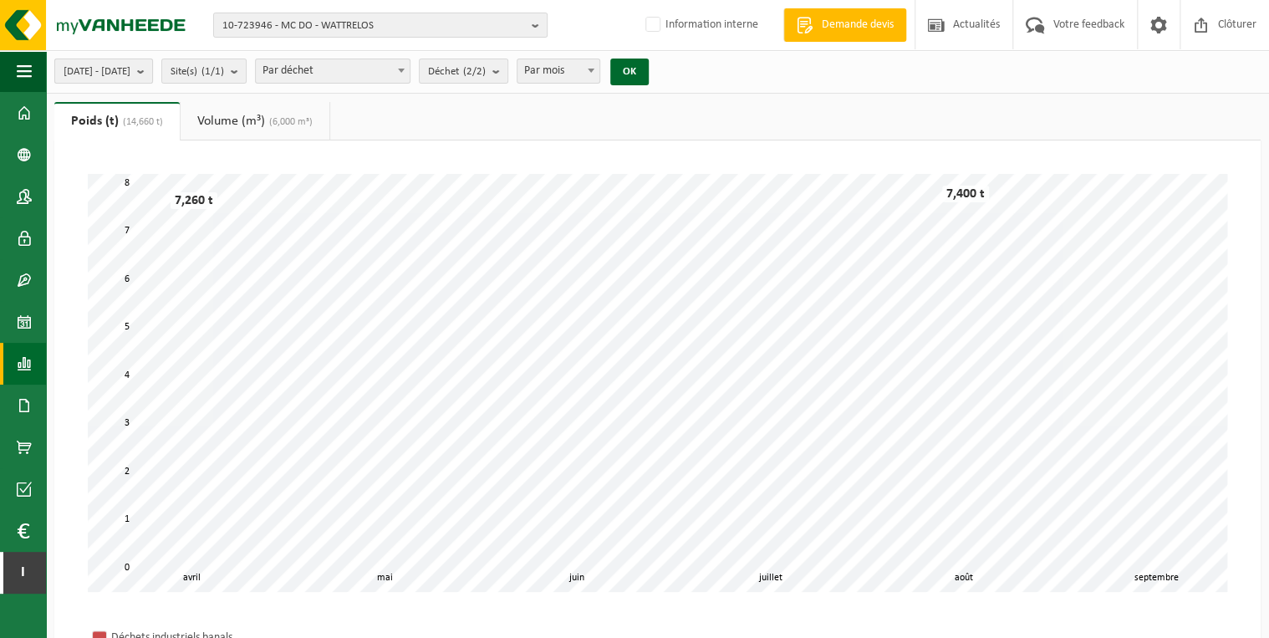
click at [152, 74] on b "submit" at bounding box center [144, 70] width 15 height 23
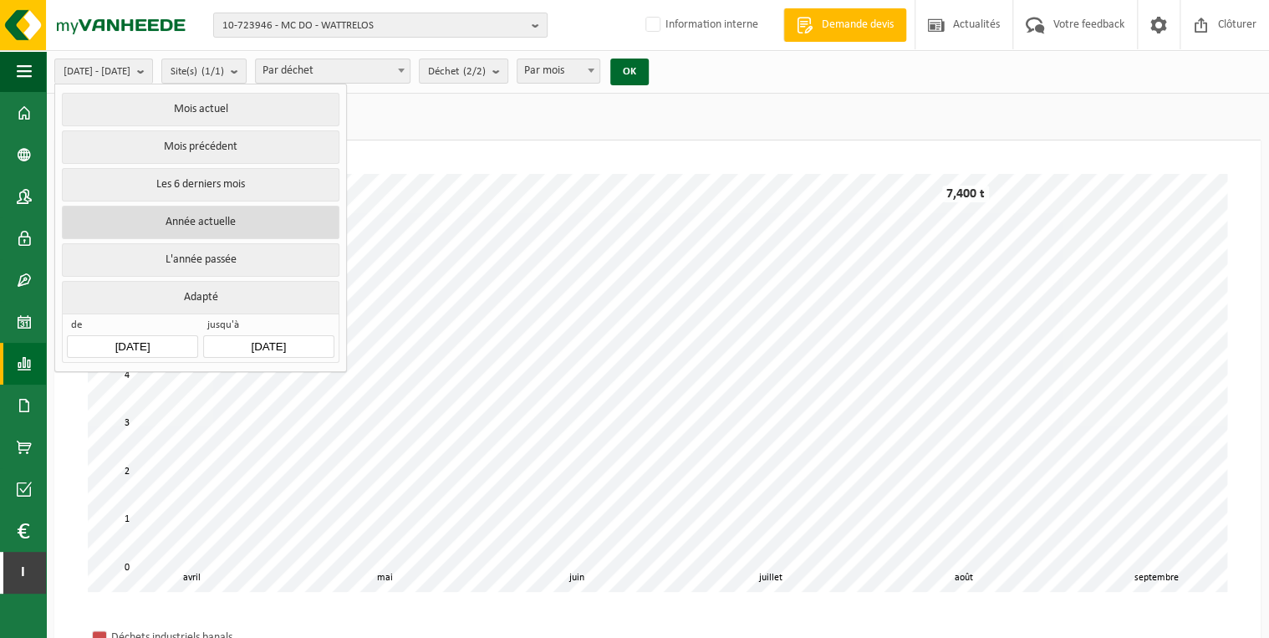
click at [194, 221] on button "Année actuelle" at bounding box center [200, 222] width 277 height 33
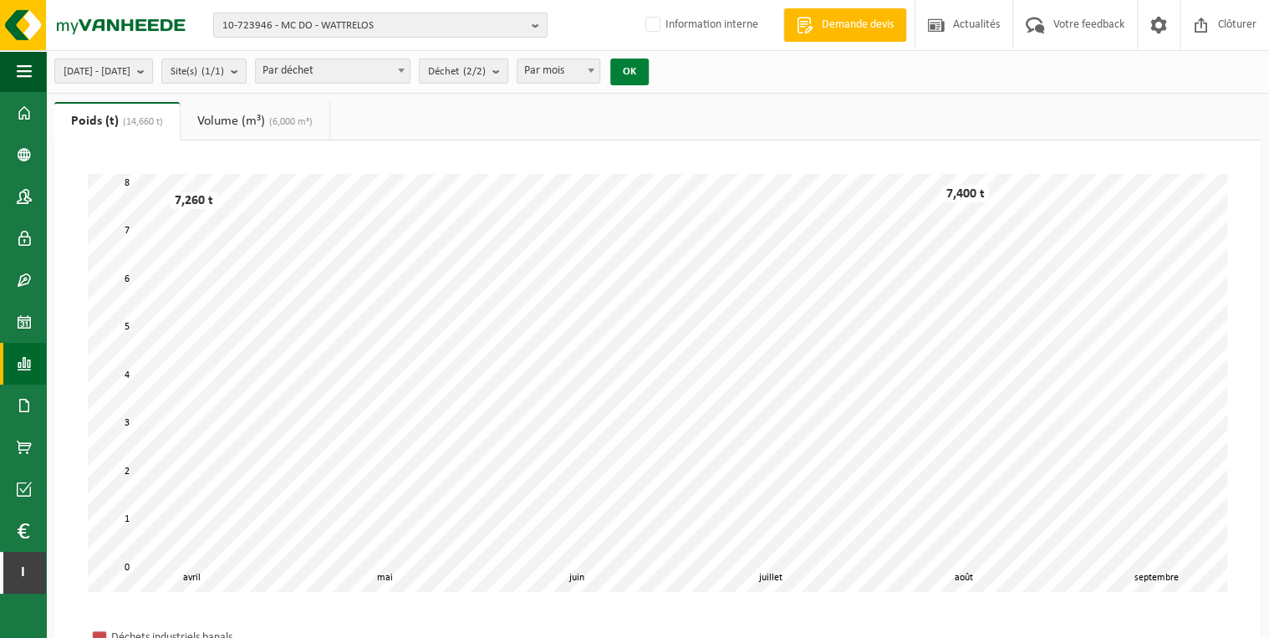
click at [649, 74] on button "OK" at bounding box center [629, 72] width 38 height 27
click at [415, 26] on span "10-723946 - MC DO - WATTRELOS" at bounding box center [373, 25] width 303 height 25
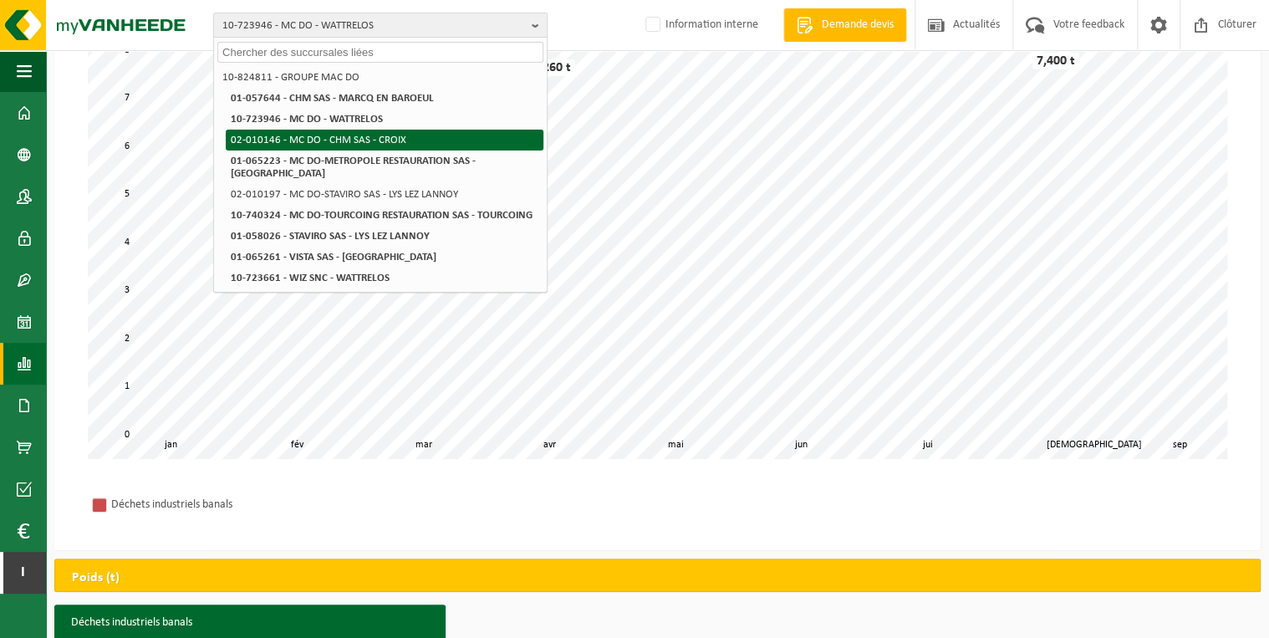
scroll to position [134, 0]
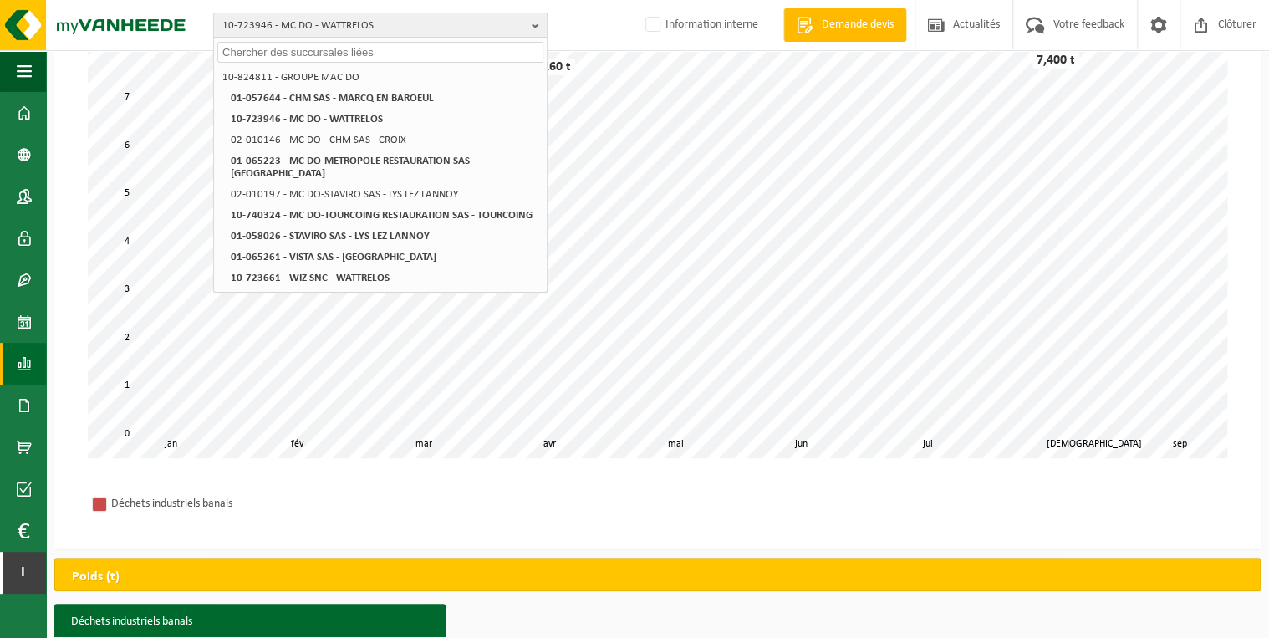
type input "l"
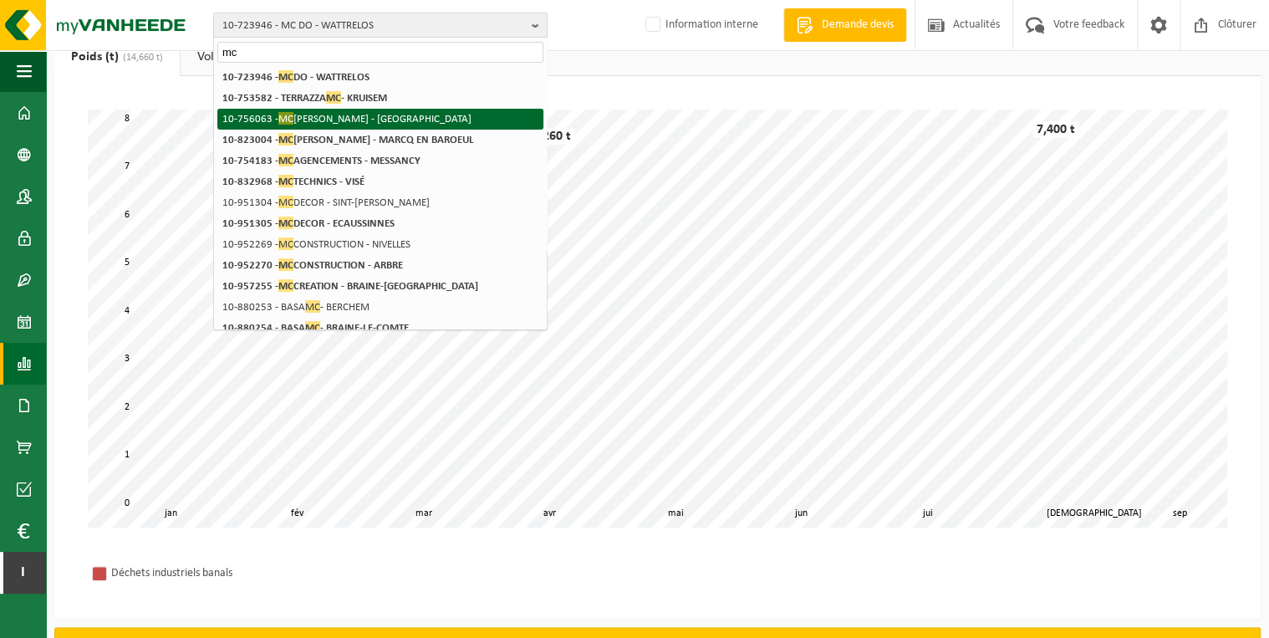
scroll to position [0, 0]
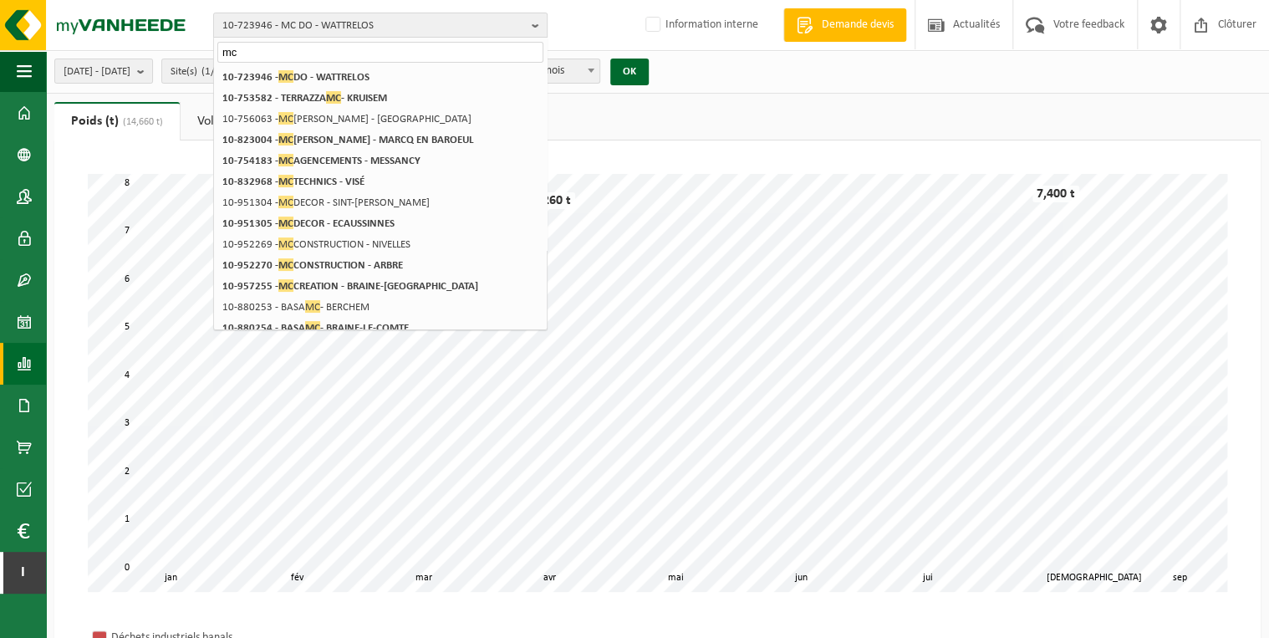
click at [303, 58] on input "mc" at bounding box center [380, 52] width 326 height 21
type input "m"
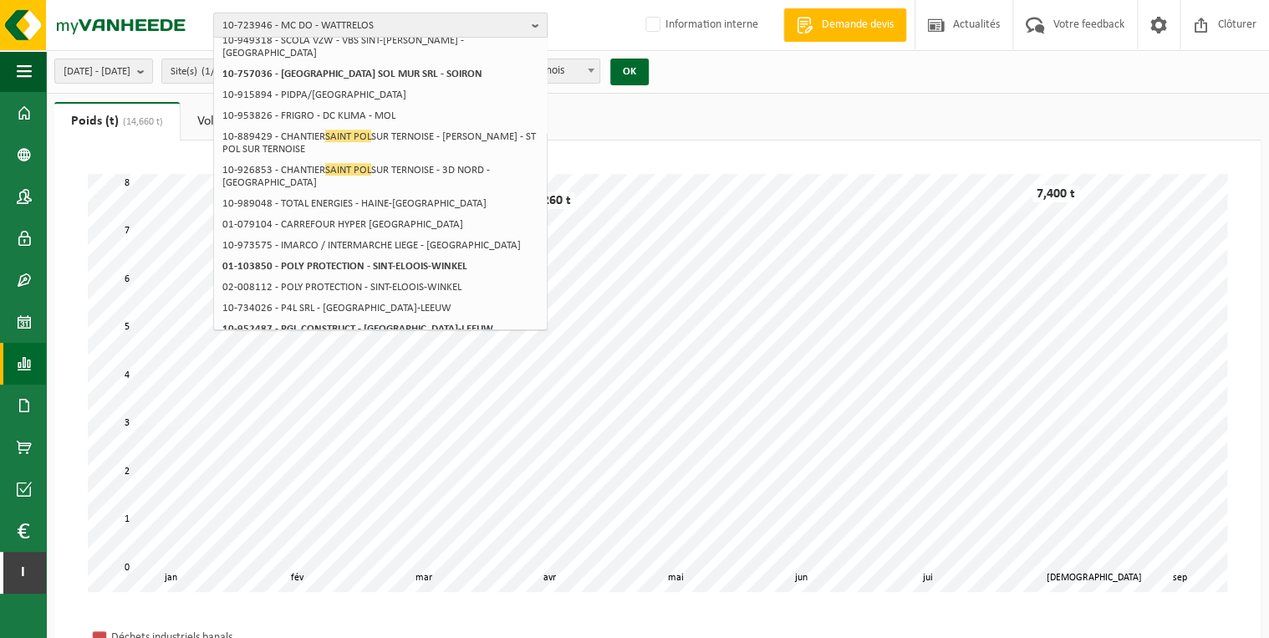
type input "saint pol"
click at [378, 30] on span "10-723946 - MC DO - WATTRELOS" at bounding box center [373, 25] width 303 height 25
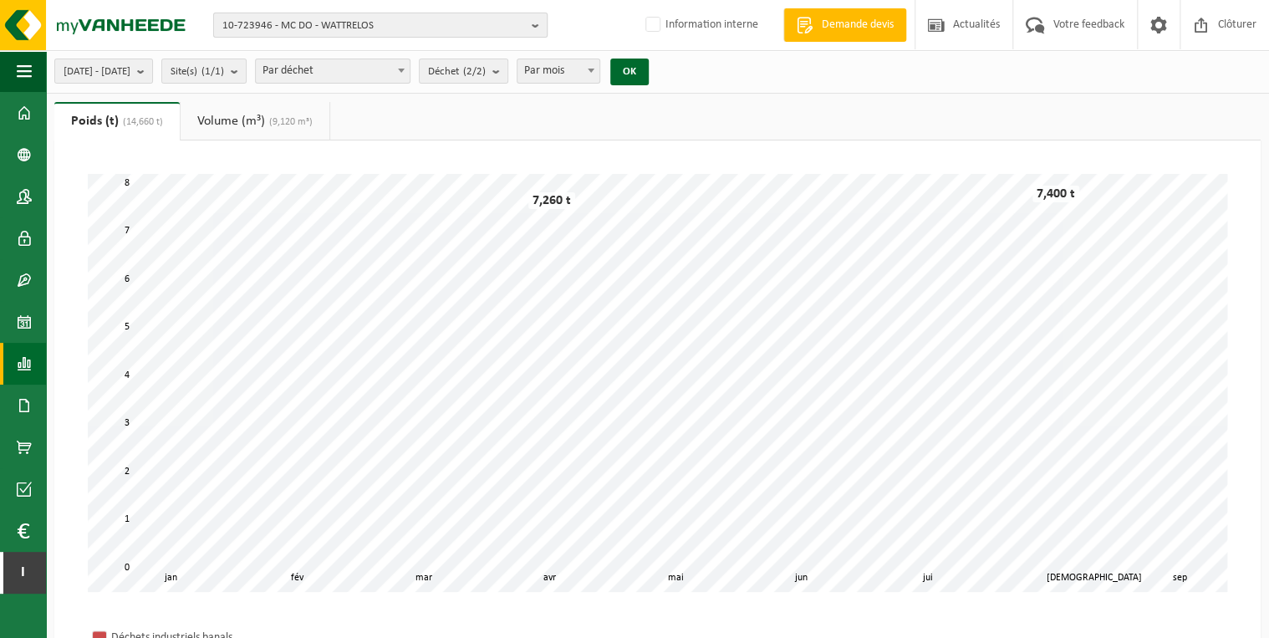
click at [384, 33] on span "10-723946 - MC DO - WATTRELOS" at bounding box center [373, 25] width 303 height 25
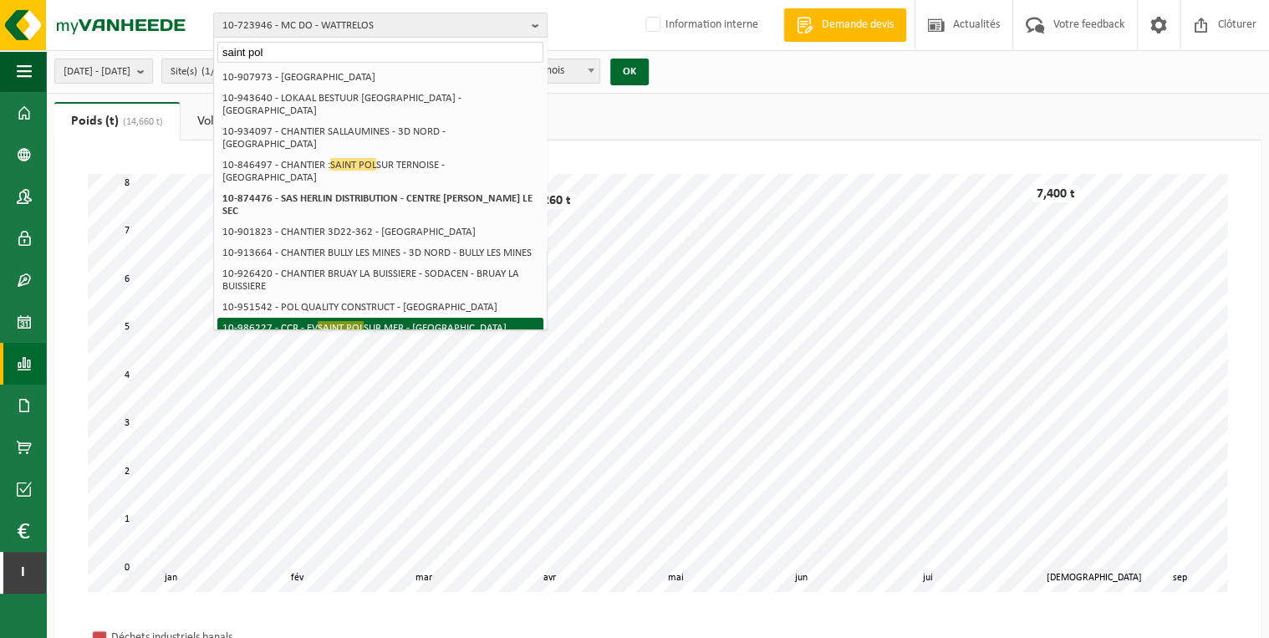
type input "saint pol"
click at [291, 318] on li "10-986227 - CCR - FV SAINT POL SUR MER - ST POL SUR MER" at bounding box center [380, 328] width 326 height 21
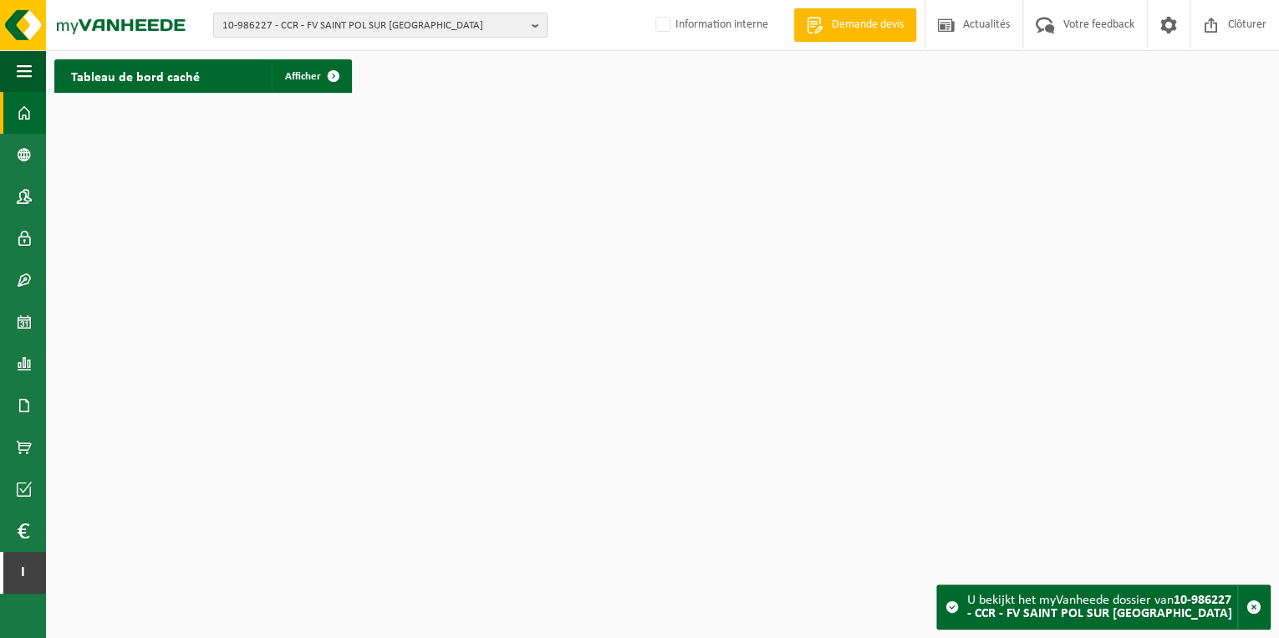
click at [482, 32] on span "10-986227 - CCR - FV SAINT POL SUR MER - ST POL SUR MER" at bounding box center [373, 25] width 303 height 25
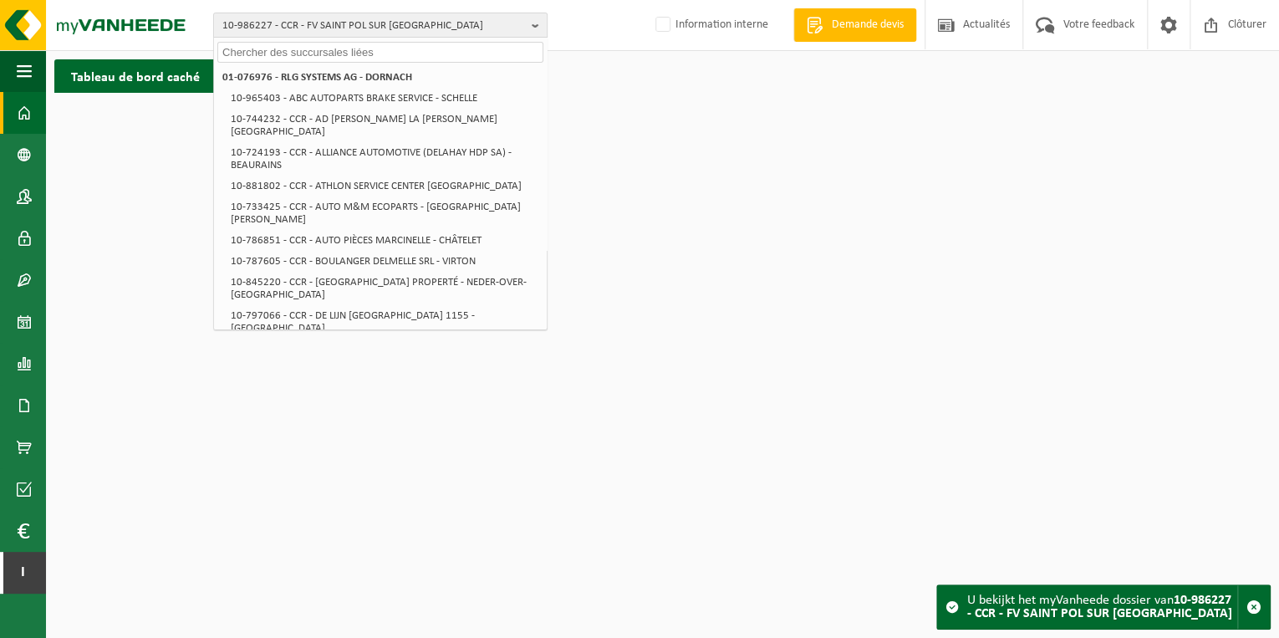
click at [340, 54] on input "text" at bounding box center [380, 52] width 326 height 21
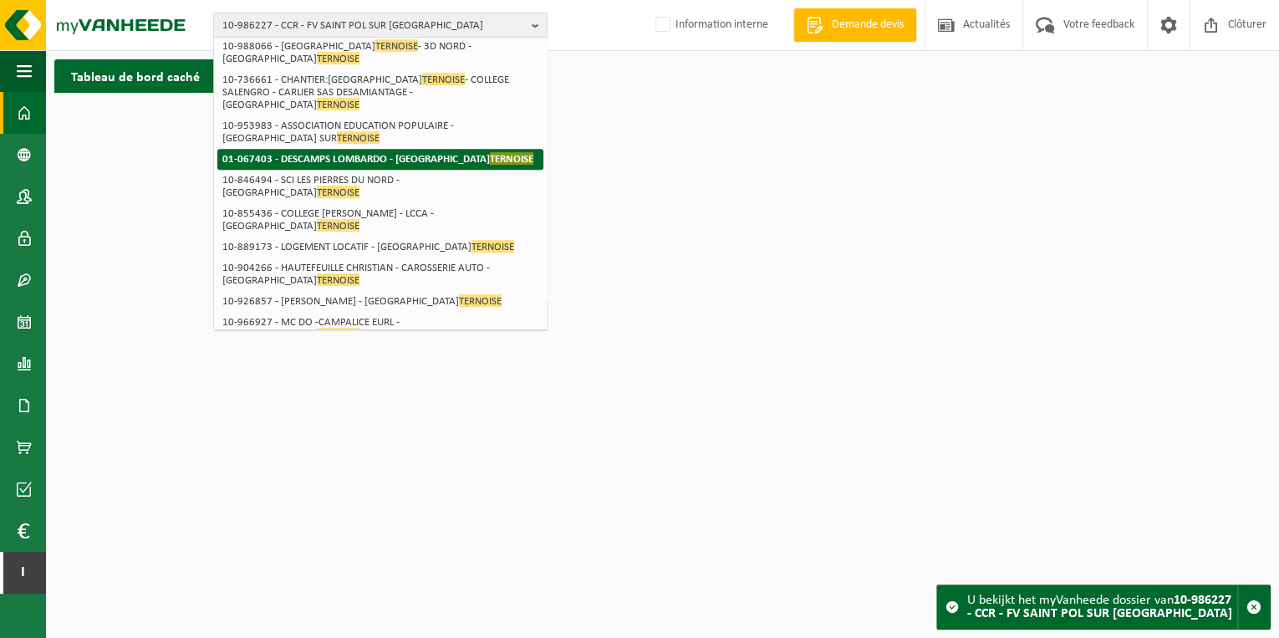
scroll to position [392, 0]
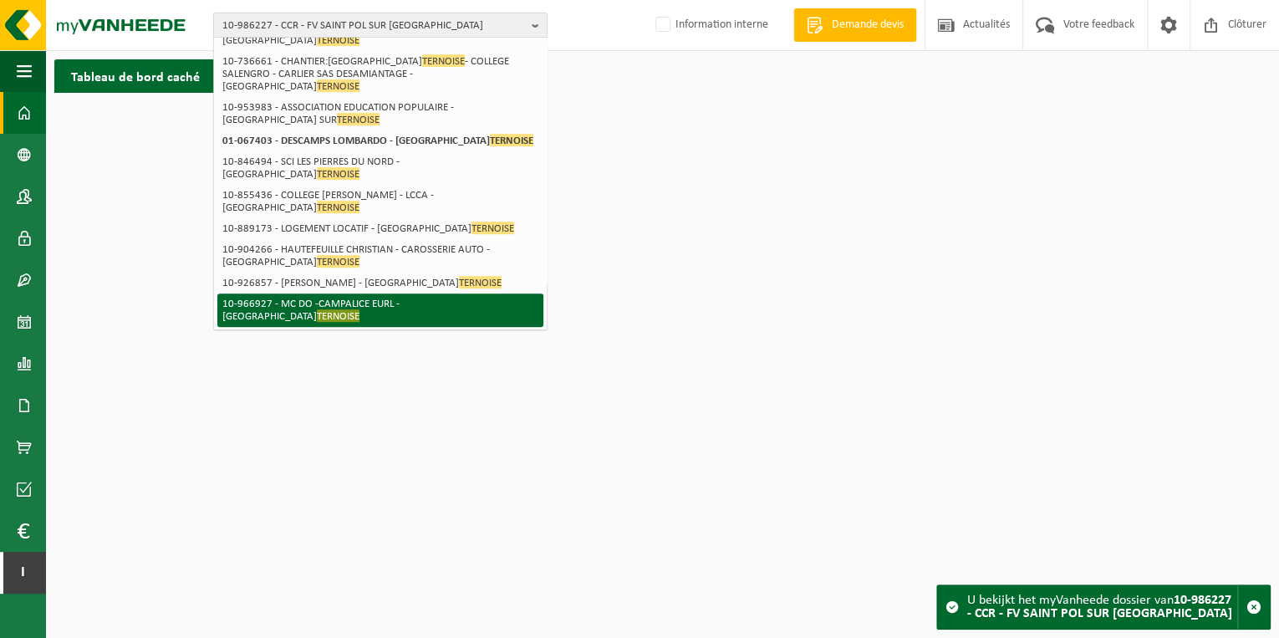
type input "ternoise"
click at [343, 293] on li "10-966927 - MC DO -CAMPALICE EURL - ST POL SUR TERNOISE" at bounding box center [380, 309] width 326 height 33
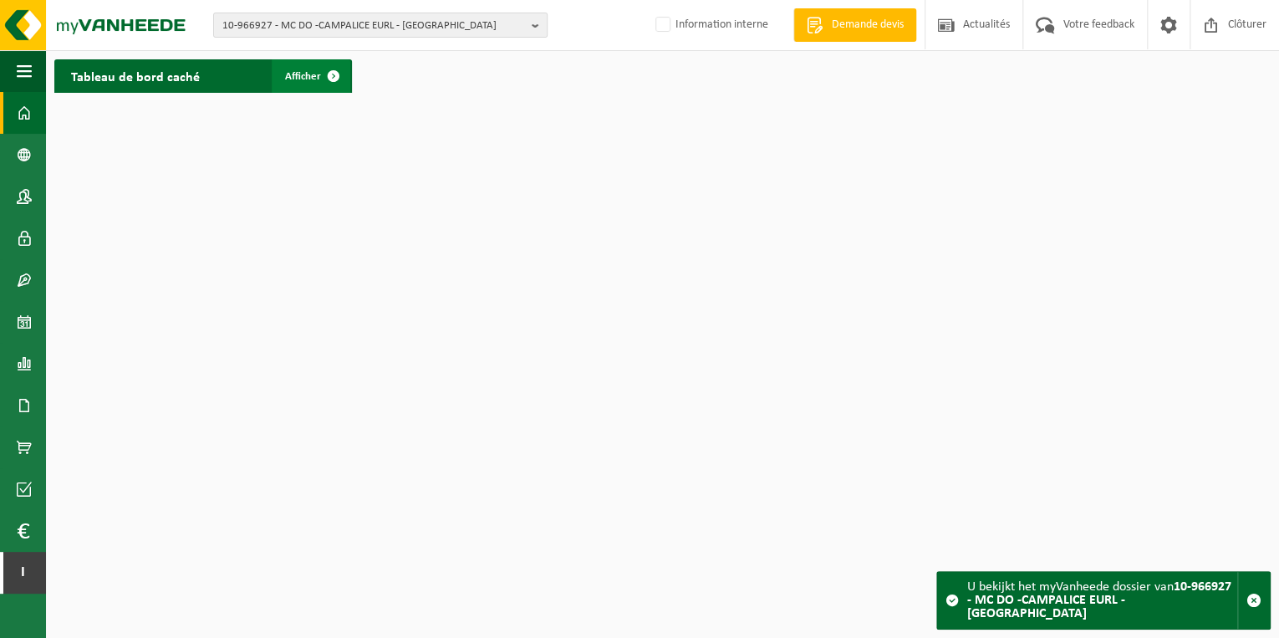
click at [346, 84] on span at bounding box center [333, 75] width 33 height 33
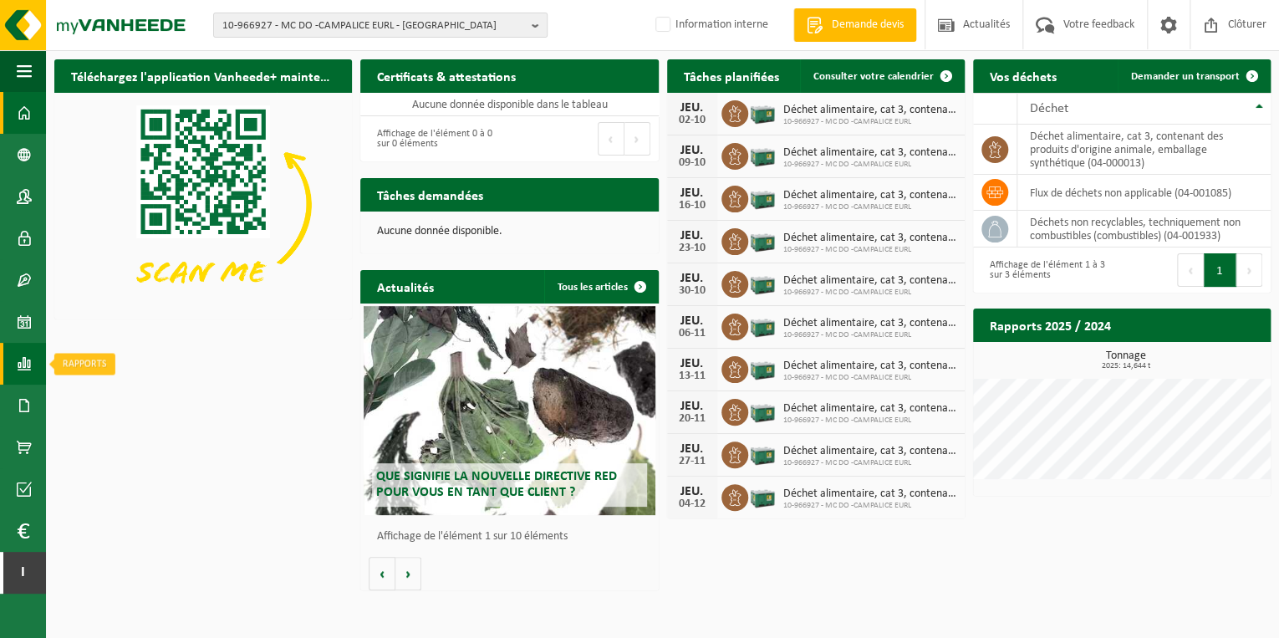
click at [18, 366] on span at bounding box center [24, 364] width 15 height 42
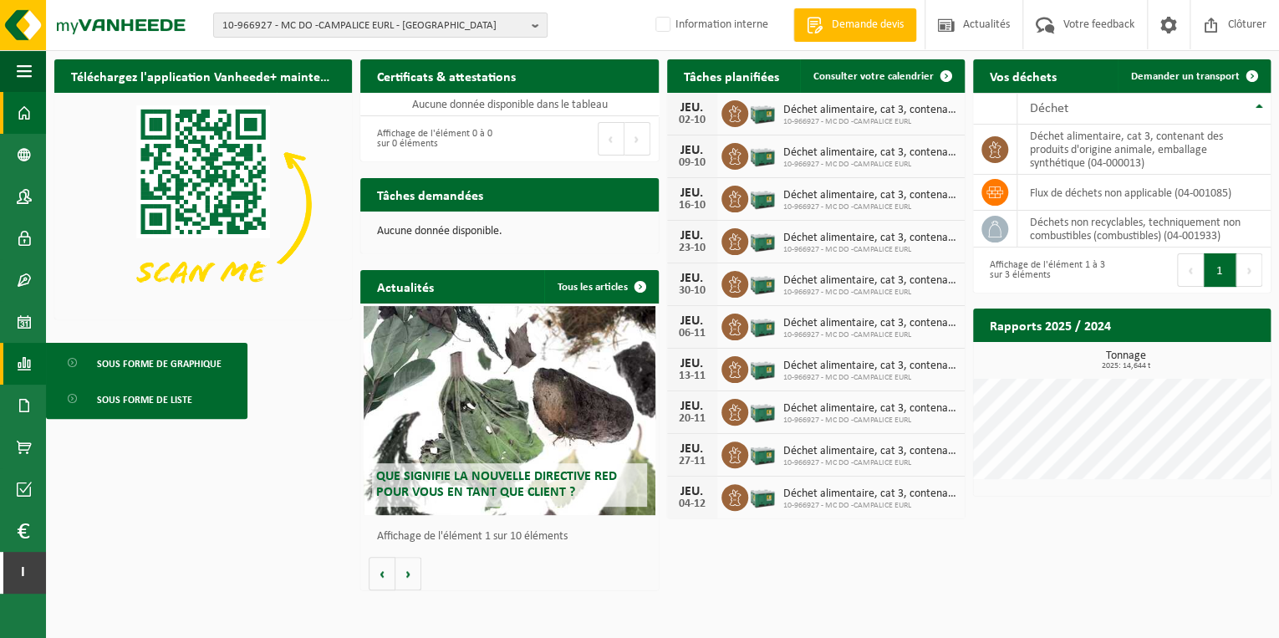
click at [160, 359] on span "Sous forme de graphique" at bounding box center [159, 364] width 125 height 32
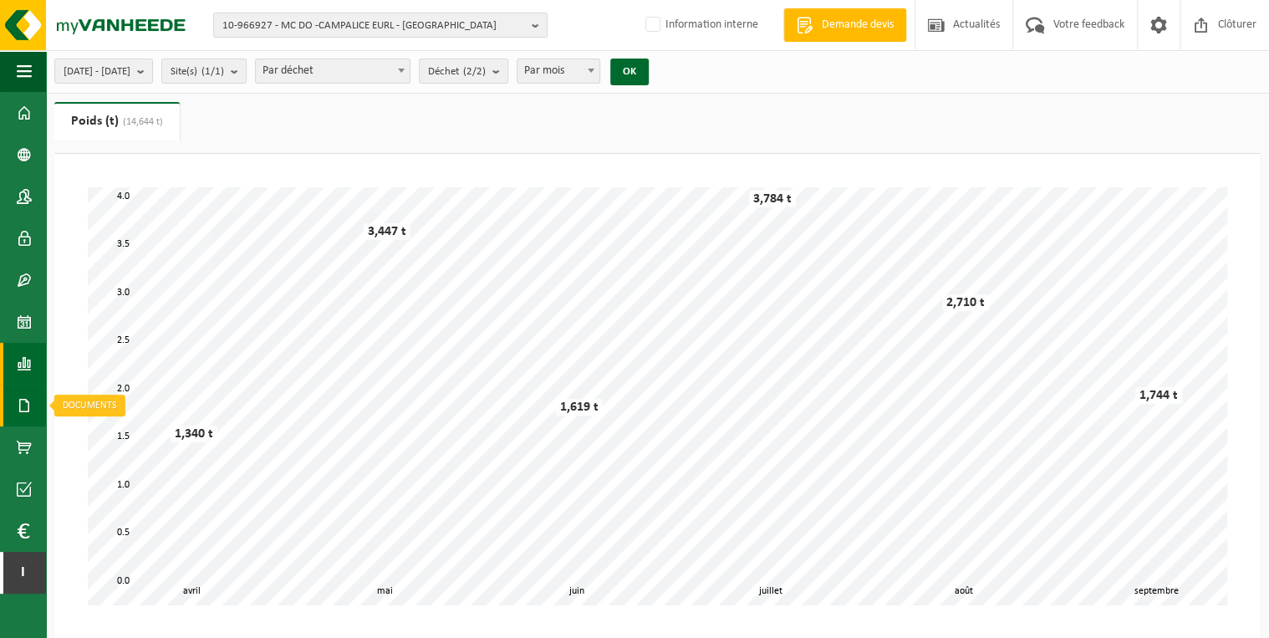
click at [23, 408] on span at bounding box center [24, 405] width 15 height 42
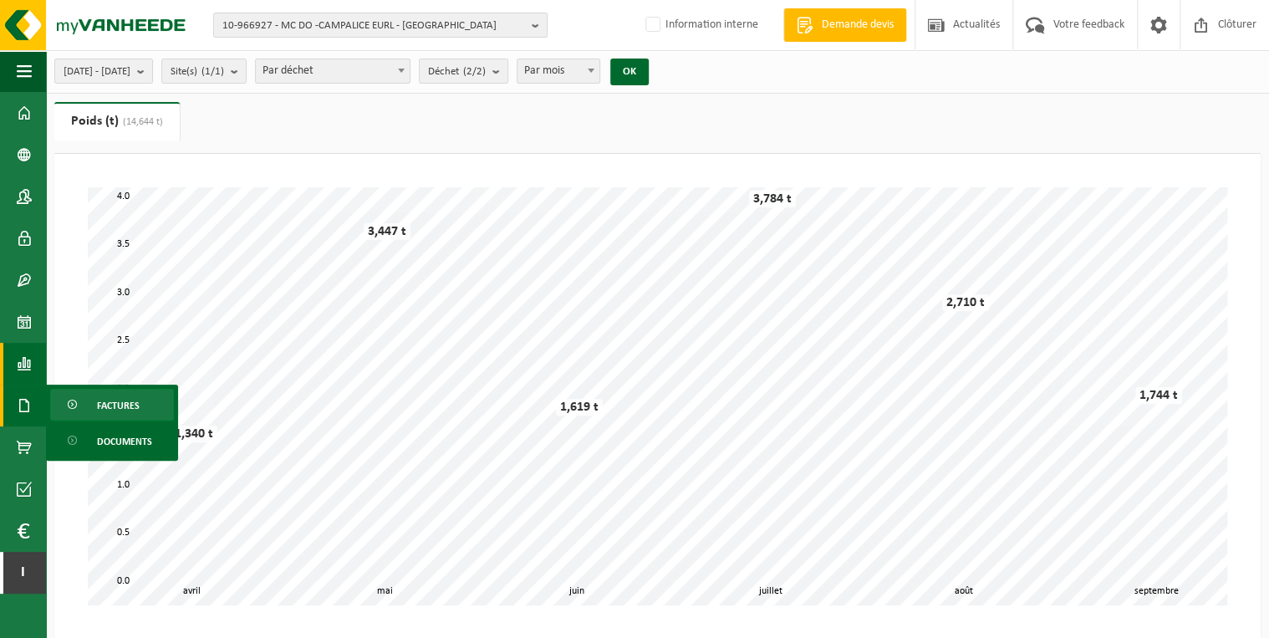
click at [117, 402] on span "Factures" at bounding box center [118, 405] width 43 height 32
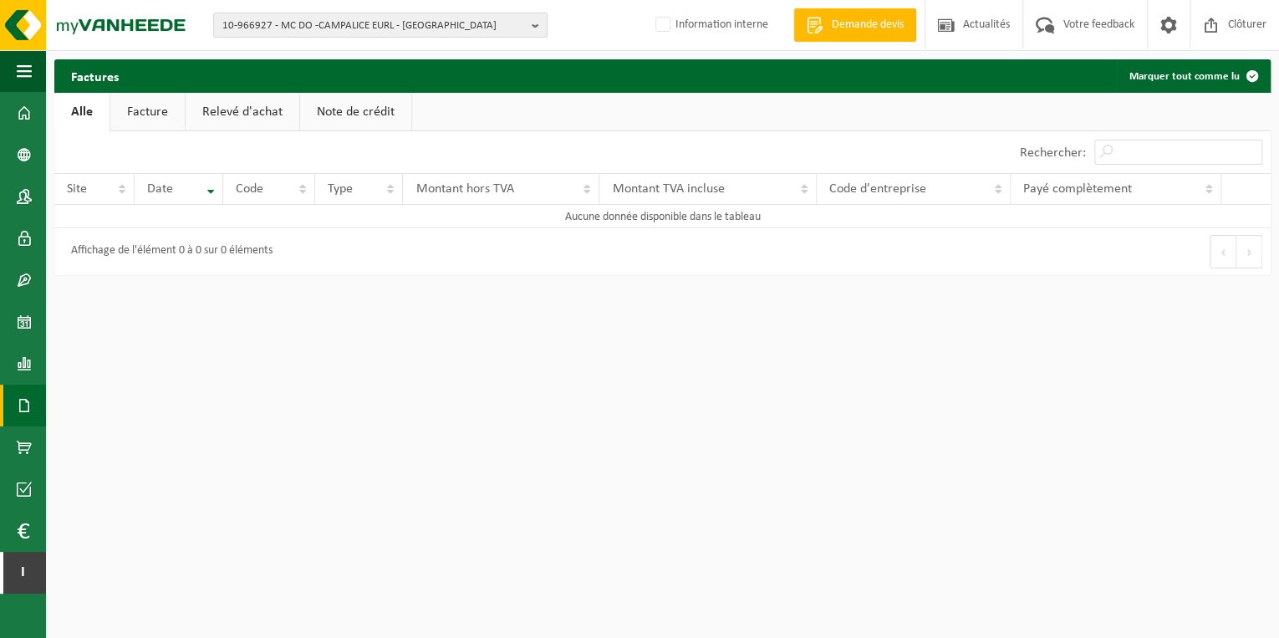
click at [160, 114] on link "Facture" at bounding box center [147, 112] width 74 height 38
click at [1012, 294] on html "10-966927 - MC DO -CAMPALICE EURL - ST POL SUR TERNOISE 10-978231 - CAMPALICE E…" at bounding box center [639, 319] width 1279 height 638
click at [753, 317] on html "10-966927 - MC DO -CAMPALICE EURL - ST POL SUR TERNOISE 10-978231 - CAMPALICE E…" at bounding box center [639, 319] width 1279 height 638
click at [529, 24] on button "10-966927 - MC DO -CAMPALICE EURL - [GEOGRAPHIC_DATA]" at bounding box center [380, 25] width 334 height 25
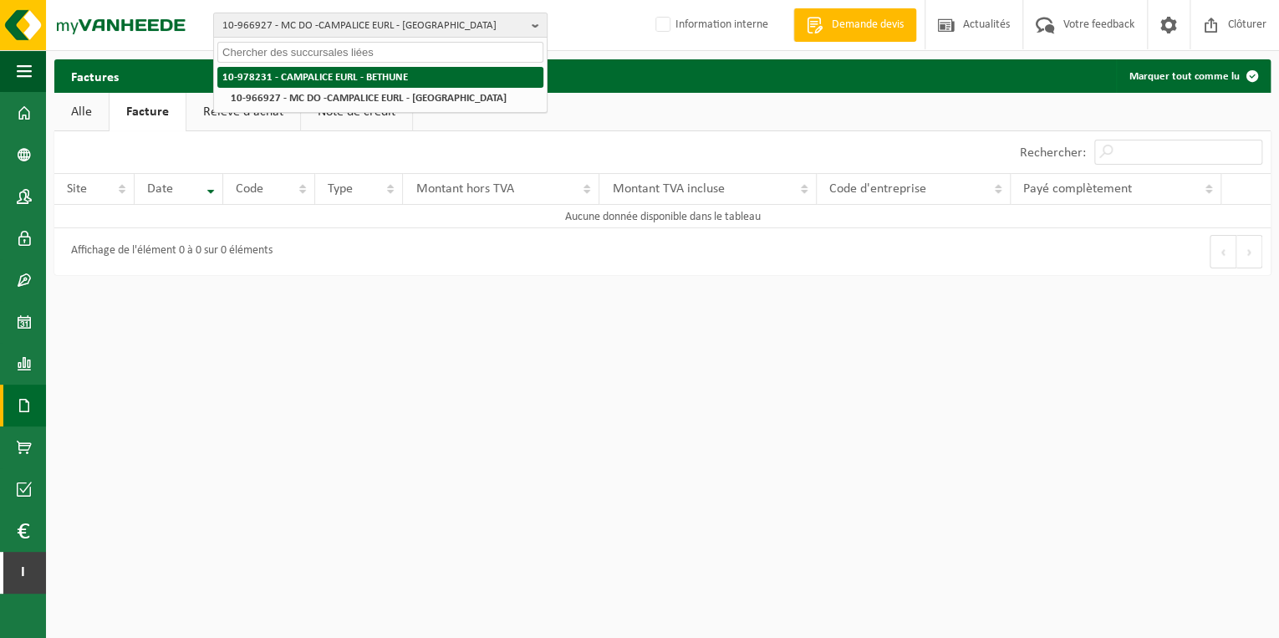
click at [367, 76] on strong "10-978231 - CAMPALICE EURL - BETHUNE" at bounding box center [315, 77] width 186 height 11
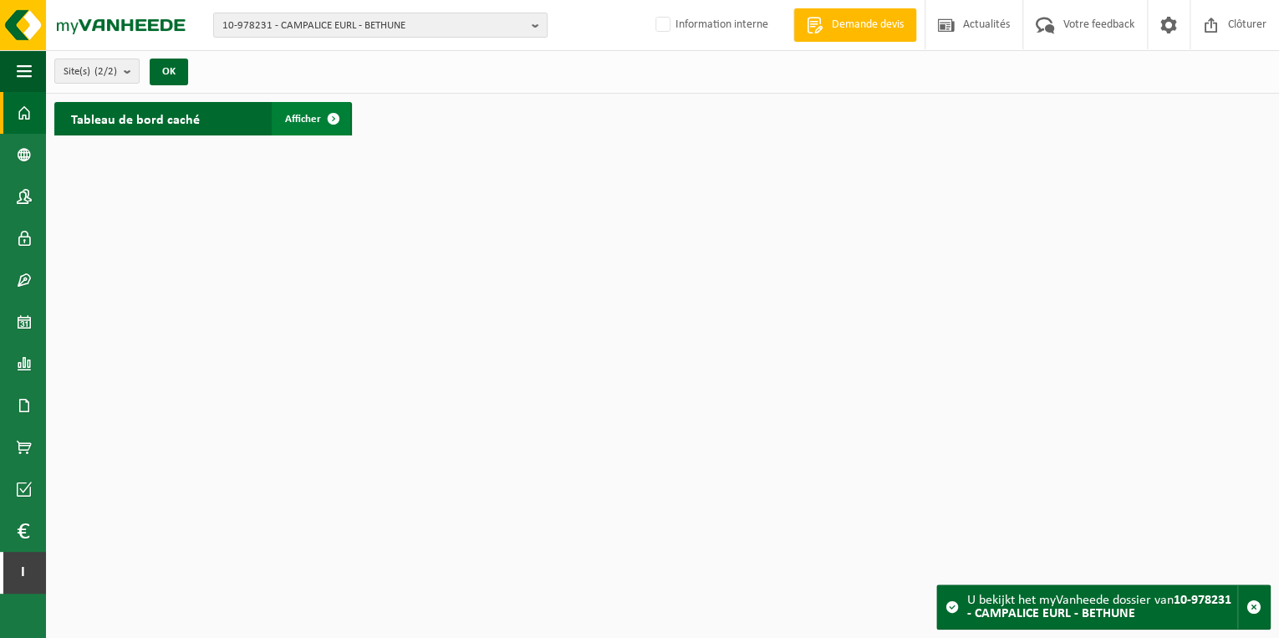
click at [301, 117] on span "Afficher" at bounding box center [303, 119] width 36 height 11
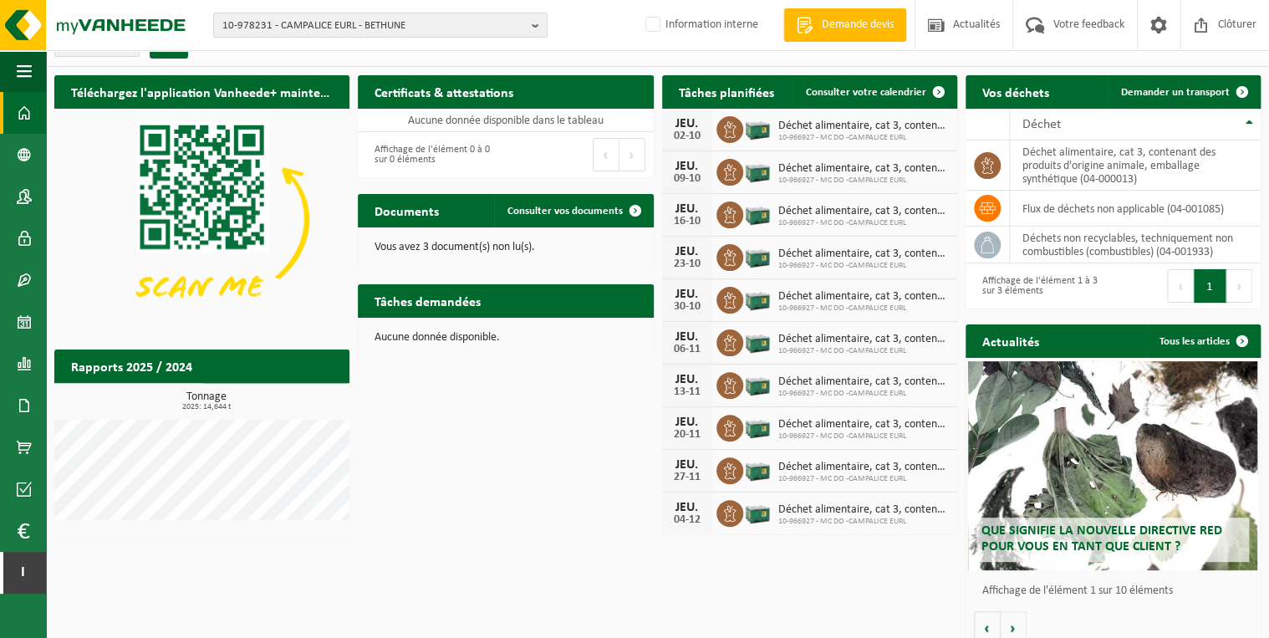
scroll to position [40, 0]
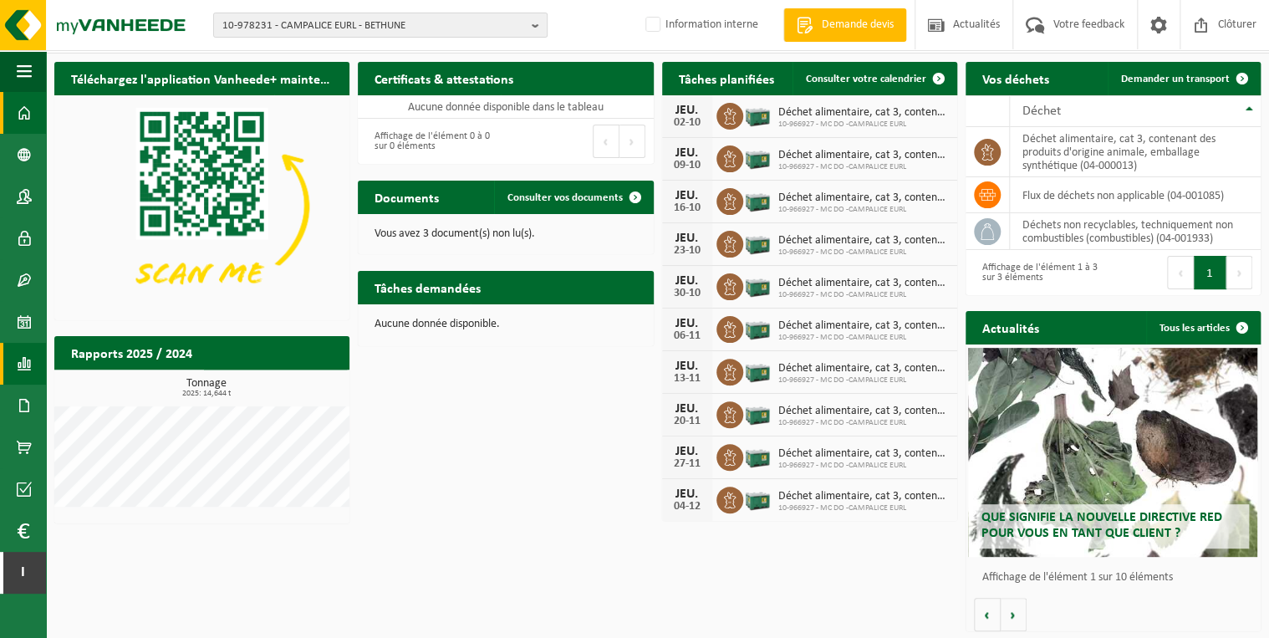
click at [28, 361] on span at bounding box center [24, 364] width 15 height 42
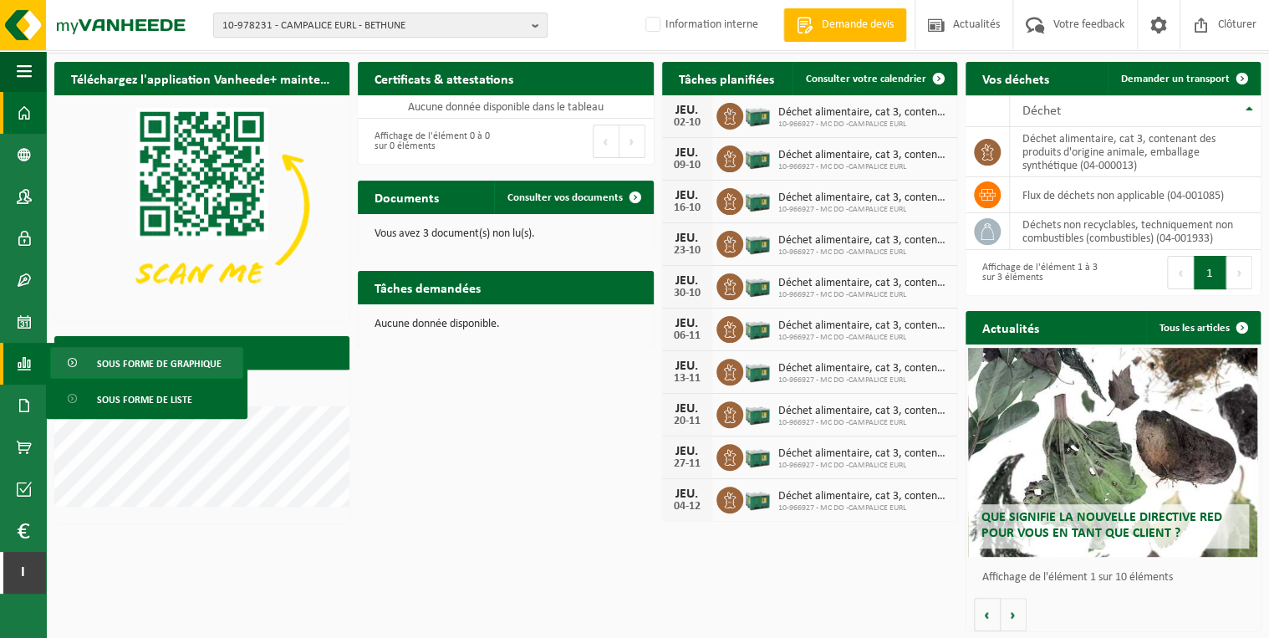
click at [156, 361] on span "Sous forme de graphique" at bounding box center [159, 364] width 125 height 32
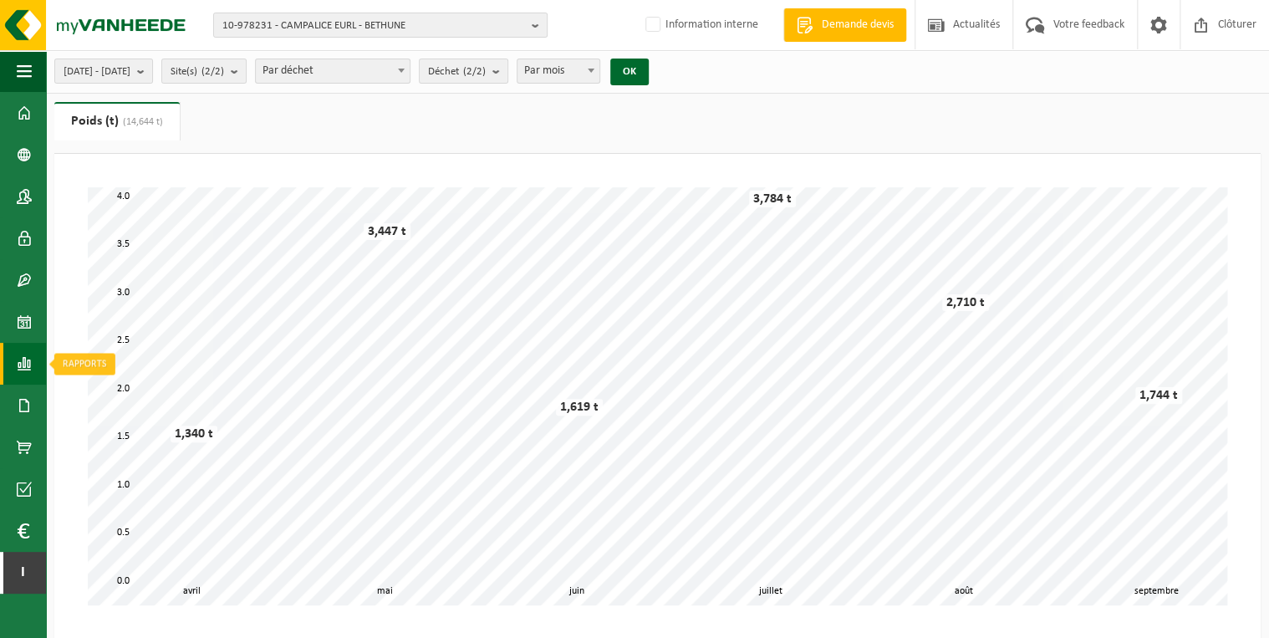
click at [25, 360] on span at bounding box center [24, 364] width 15 height 42
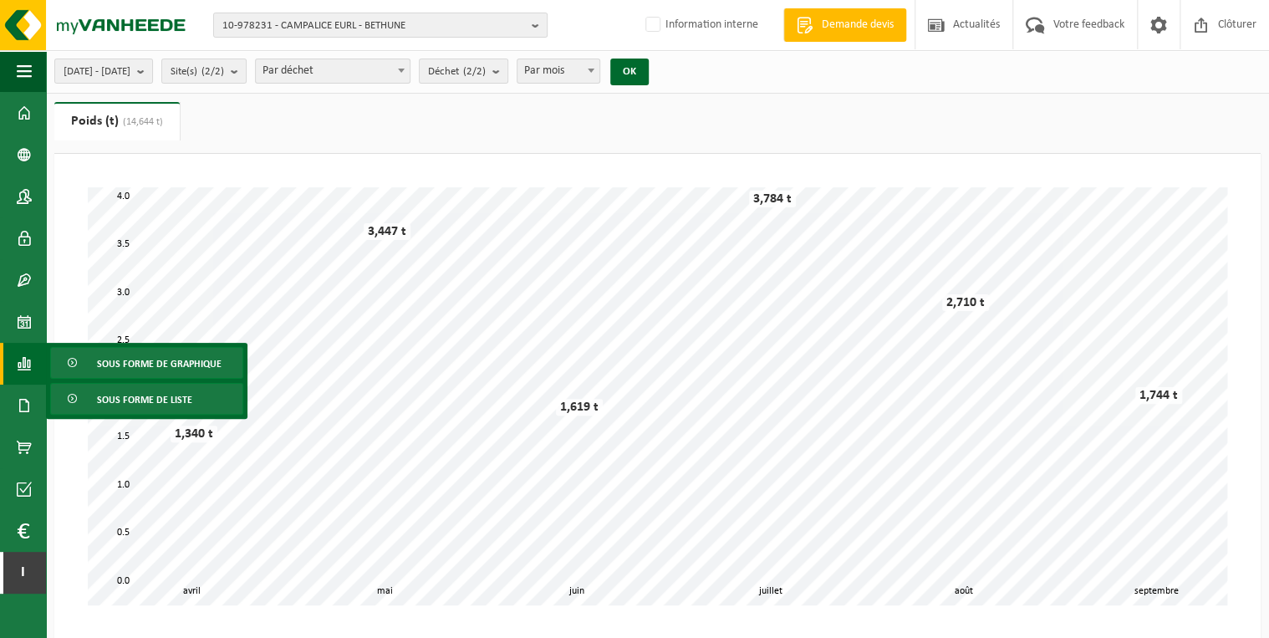
click at [116, 396] on span "Sous forme de liste" at bounding box center [144, 400] width 95 height 32
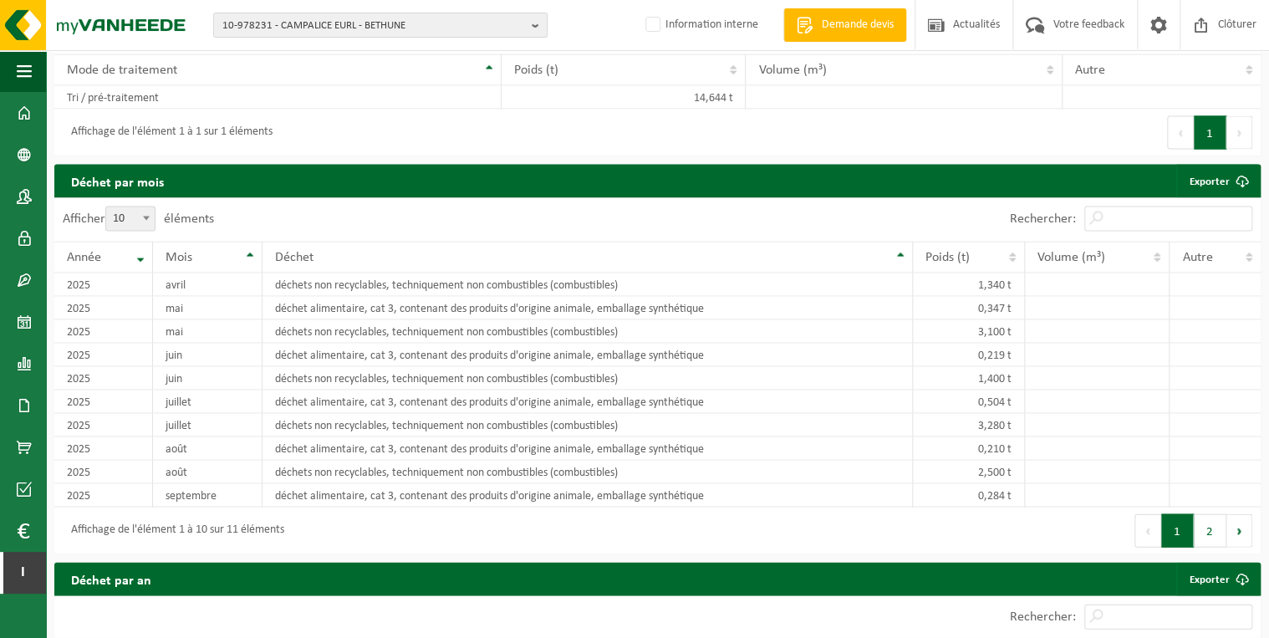
scroll to position [1270, 0]
